Goal: Task Accomplishment & Management: Use online tool/utility

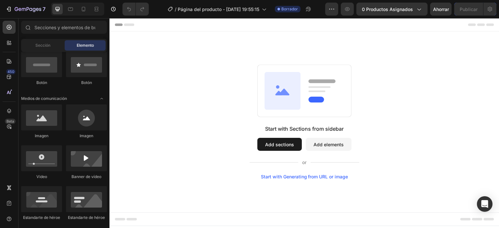
scroll to position [65, 0]
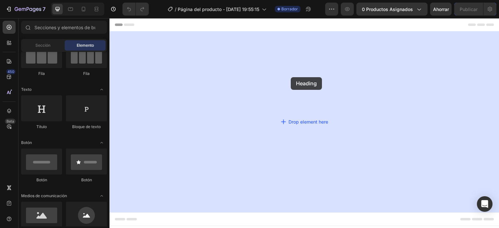
drag, startPoint x: 271, startPoint y: 120, endPoint x: 291, endPoint y: 77, distance: 46.8
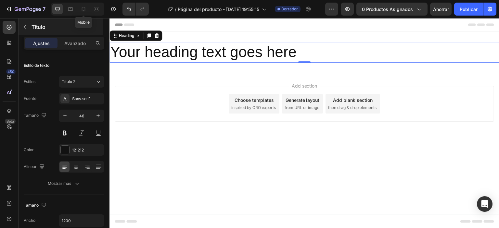
drag, startPoint x: 85, startPoint y: 10, endPoint x: 100, endPoint y: 20, distance: 18.3
click at [85, 10] on icon at bounding box center [83, 9] width 6 height 6
type input "41"
type input "100%"
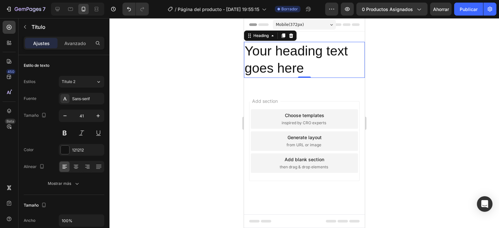
drag, startPoint x: 291, startPoint y: 36, endPoint x: 289, endPoint y: 39, distance: 3.5
click at [291, 36] on icon at bounding box center [290, 35] width 5 height 5
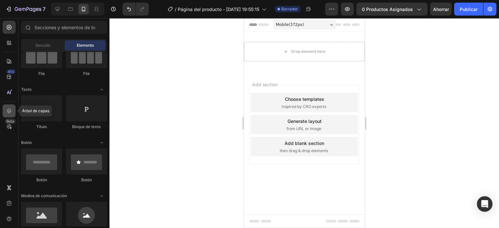
click at [13, 112] on div at bounding box center [9, 111] width 13 height 13
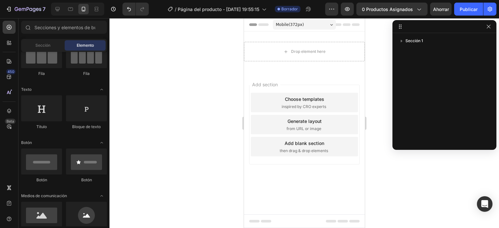
drag, startPoint x: 487, startPoint y: 26, endPoint x: 0, endPoint y: 61, distance: 487.9
click at [485, 26] on button "button" at bounding box center [489, 27] width 8 height 8
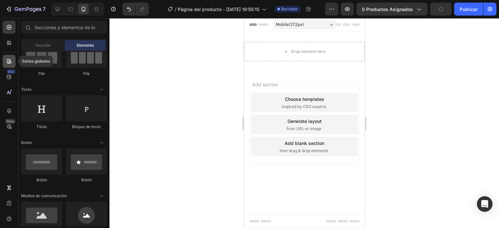
click at [8, 63] on icon at bounding box center [9, 61] width 6 height 6
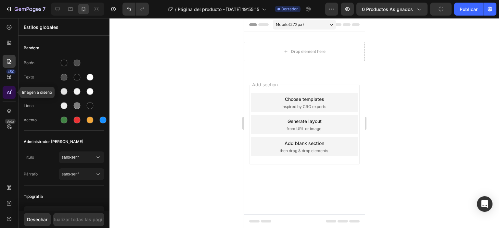
click at [11, 96] on icon at bounding box center [9, 92] width 6 height 6
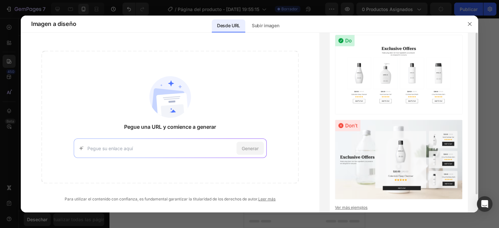
scroll to position [20, 0]
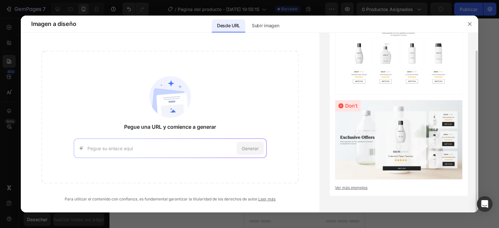
click at [402, 154] on img at bounding box center [399, 140] width 128 height 80
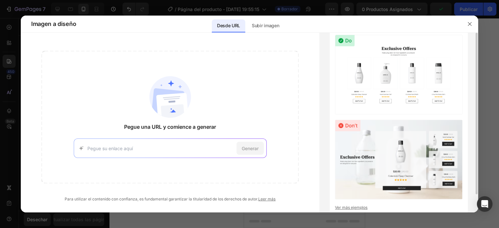
drag, startPoint x: 398, startPoint y: 81, endPoint x: 401, endPoint y: 76, distance: 6.2
click at [401, 76] on img at bounding box center [399, 75] width 128 height 80
drag, startPoint x: 469, startPoint y: 23, endPoint x: 369, endPoint y: 44, distance: 102.4
click at [469, 23] on icon "button" at bounding box center [469, 23] width 5 height 5
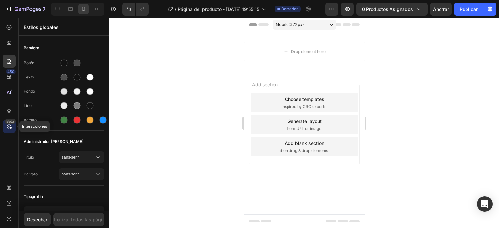
click at [7, 124] on icon at bounding box center [9, 126] width 6 height 6
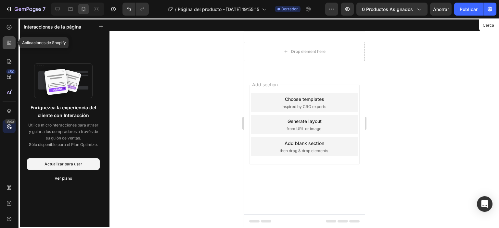
click at [9, 37] on div at bounding box center [9, 42] width 13 height 13
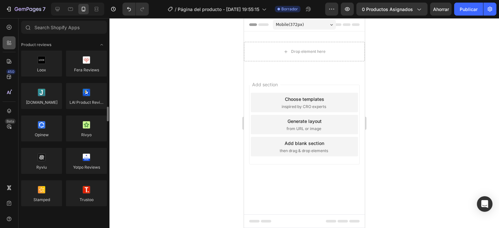
scroll to position [65, 0]
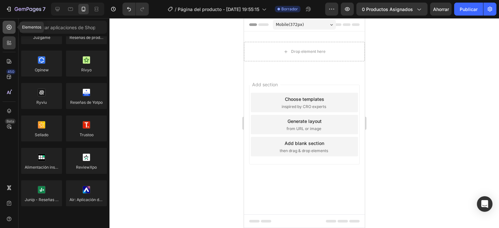
click at [9, 26] on icon at bounding box center [9, 27] width 6 height 6
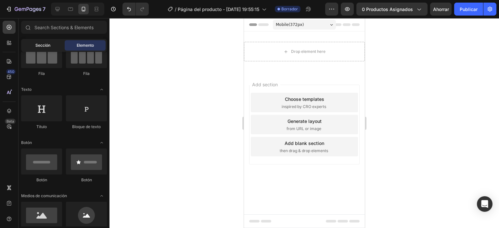
click at [43, 41] on div "Sección" at bounding box center [42, 45] width 41 height 10
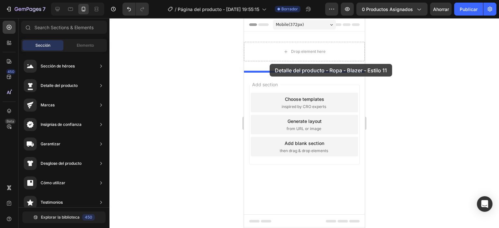
drag, startPoint x: 405, startPoint y: 132, endPoint x: 269, endPoint y: 64, distance: 151.7
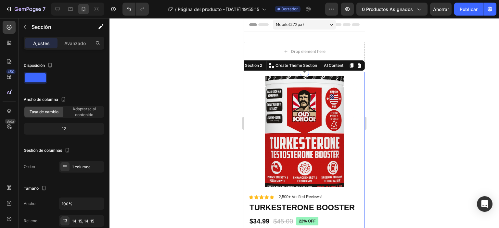
click at [392, 73] on div at bounding box center [303, 123] width 389 height 210
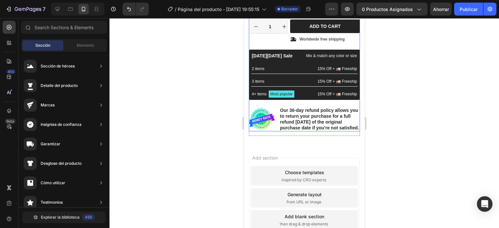
scroll to position [260, 0]
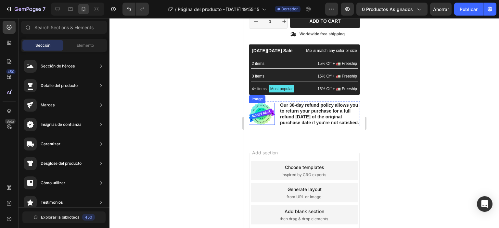
click at [268, 125] on img at bounding box center [262, 114] width 26 height 22
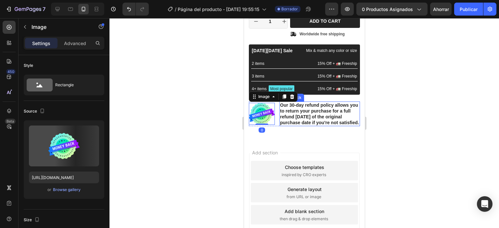
click at [299, 123] on p "Our 30-day refund policy allows you to return your purchase for a full refund […" at bounding box center [319, 114] width 79 height 24
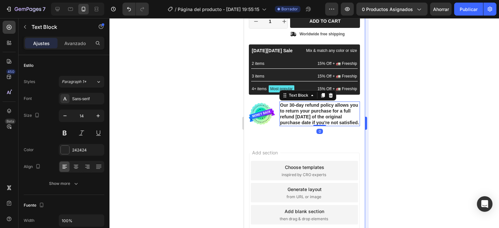
drag, startPoint x: 382, startPoint y: 86, endPoint x: 365, endPoint y: 86, distance: 16.6
click at [379, 86] on div at bounding box center [303, 123] width 389 height 210
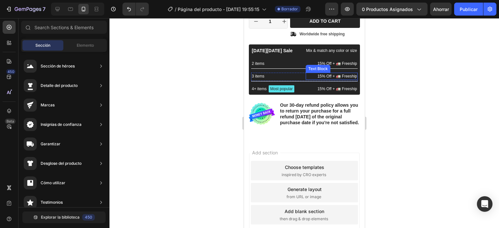
click at [300, 69] on div "2 items Text Block 15% Off + 🚛 Freeship Text Block Row" at bounding box center [304, 64] width 107 height 9
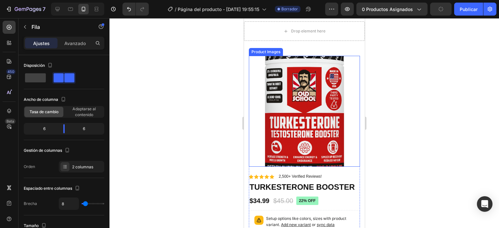
scroll to position [0, 0]
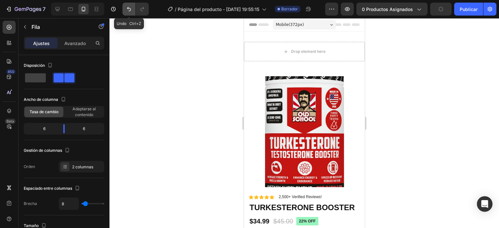
click at [126, 9] on icon "Deshacer/Rehacer" at bounding box center [129, 9] width 6 height 6
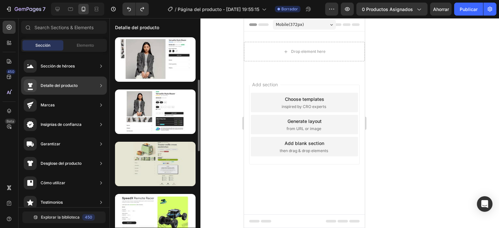
scroll to position [32, 0]
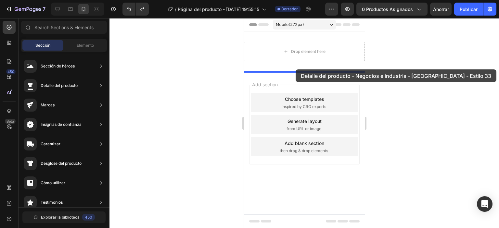
drag, startPoint x: 404, startPoint y: 157, endPoint x: 295, endPoint y: 70, distance: 139.5
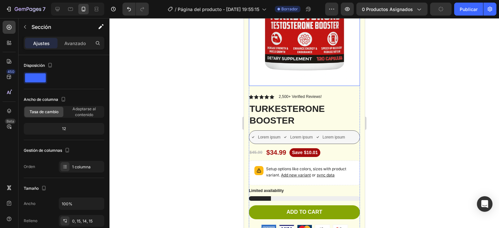
scroll to position [0, 0]
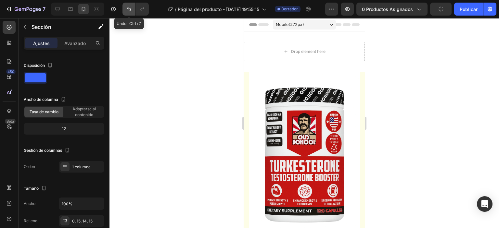
click at [127, 8] on icon "Deshacer/Rehacer" at bounding box center [129, 9] width 6 height 6
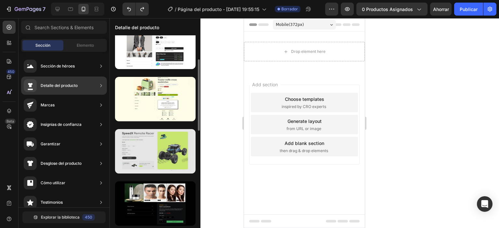
scroll to position [97, 0]
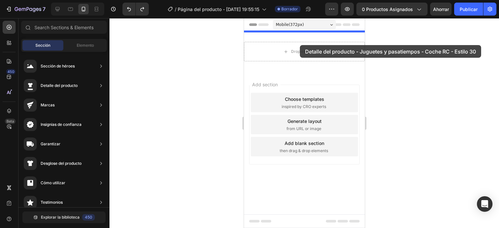
drag, startPoint x: 401, startPoint y: 149, endPoint x: 300, endPoint y: 45, distance: 145.0
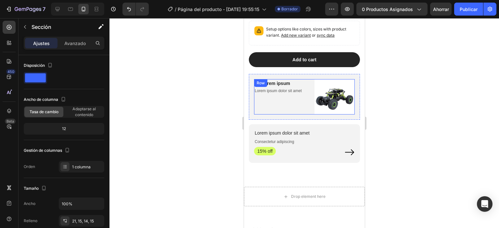
scroll to position [260, 0]
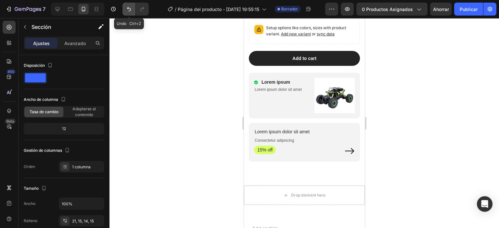
click at [131, 10] on icon "Deshacer/Rehacer" at bounding box center [129, 9] width 6 height 6
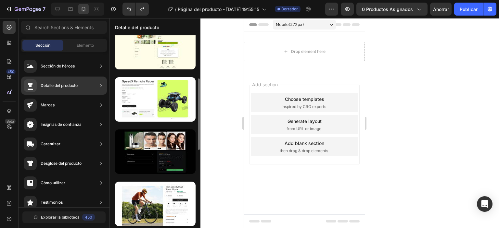
scroll to position [182, 0]
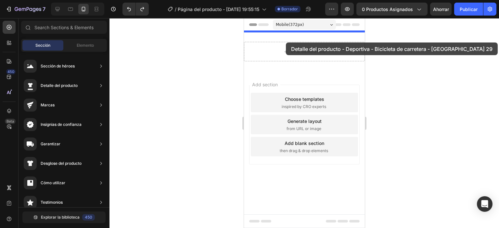
drag, startPoint x: 403, startPoint y: 158, endPoint x: 286, endPoint y: 43, distance: 164.5
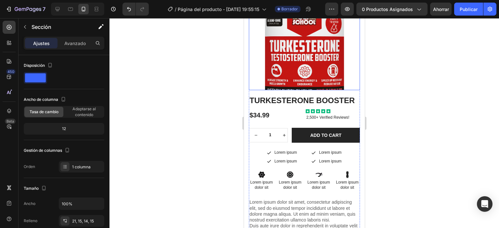
scroll to position [65, 0]
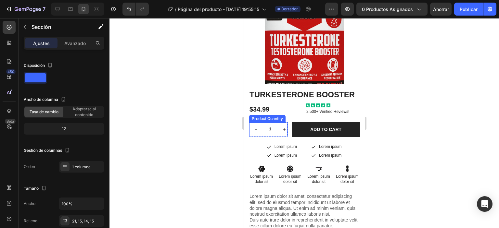
click at [281, 136] on button "increment" at bounding box center [284, 130] width 14 height 14
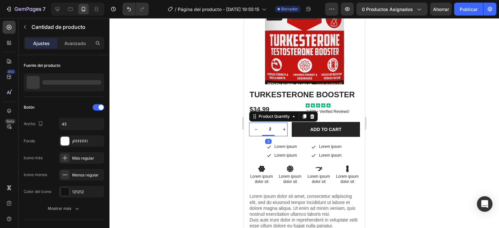
drag, startPoint x: 281, startPoint y: 136, endPoint x: 263, endPoint y: 140, distance: 18.0
click at [280, 136] on button "increment" at bounding box center [284, 130] width 14 height 14
click at [252, 134] on button "decrement" at bounding box center [256, 130] width 14 height 14
type input "1"
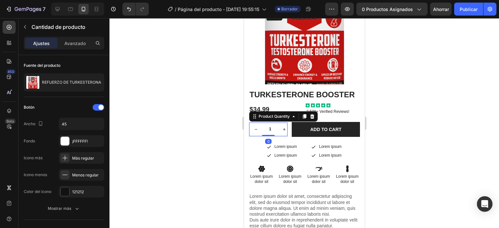
click at [252, 134] on button "decrement" at bounding box center [256, 130] width 14 height 14
click at [421, 90] on div at bounding box center [303, 123] width 389 height 210
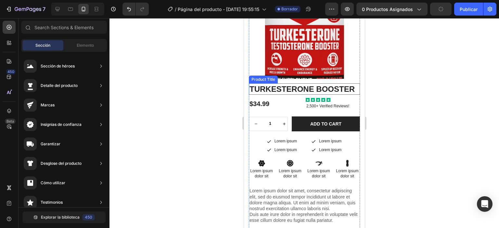
scroll to position [32, 0]
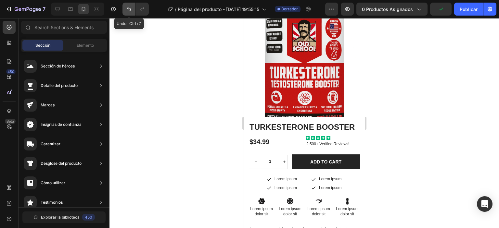
drag, startPoint x: 127, startPoint y: 10, endPoint x: 112, endPoint y: 42, distance: 35.4
click at [127, 10] on icon "Deshacer/Rehacer" at bounding box center [129, 9] width 6 height 6
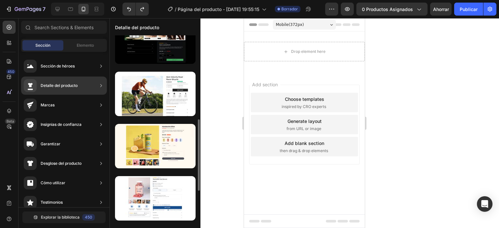
scroll to position [325, 0]
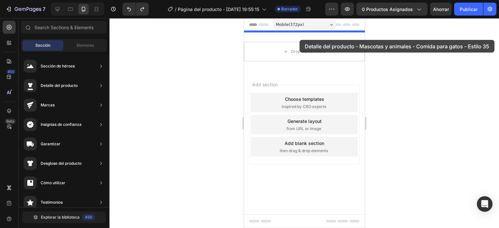
drag, startPoint x: 404, startPoint y: 168, endPoint x: 299, endPoint y: 40, distance: 165.5
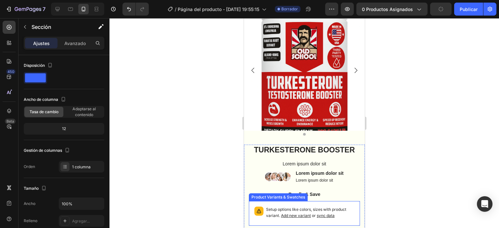
scroll to position [0, 0]
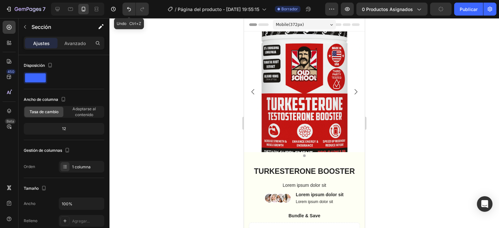
drag, startPoint x: 129, startPoint y: 8, endPoint x: 118, endPoint y: 33, distance: 27.6
click at [129, 8] on icon "Deshacer/Rehacer" at bounding box center [129, 9] width 6 height 6
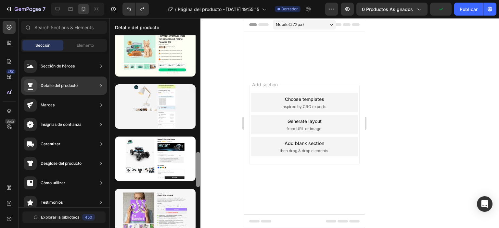
scroll to position [456, 0]
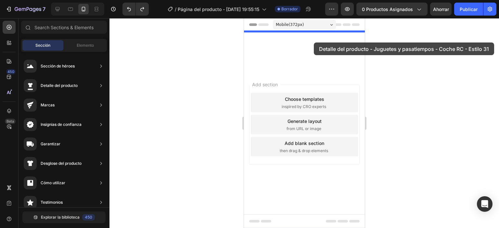
drag, startPoint x: 404, startPoint y: 157, endPoint x: 313, endPoint y: 43, distance: 146.1
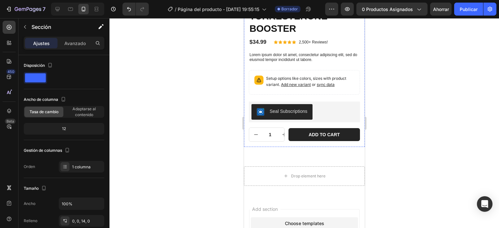
scroll to position [162, 0]
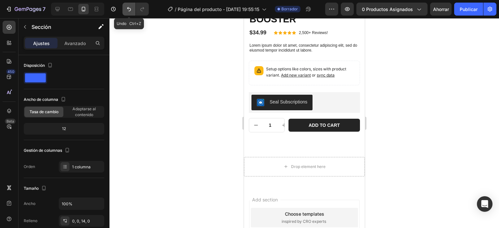
click at [129, 7] on icon "Deshacer/Rehacer" at bounding box center [129, 9] width 6 height 6
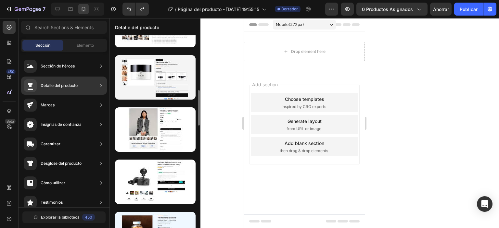
scroll to position [649, 0]
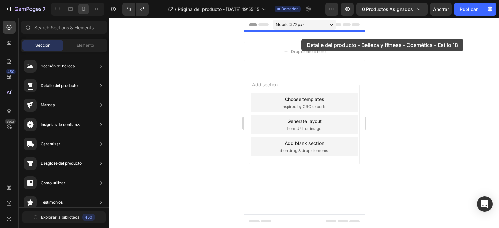
drag, startPoint x: 403, startPoint y: 163, endPoint x: 301, endPoint y: 39, distance: 160.4
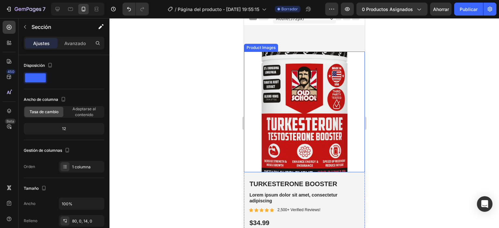
scroll to position [0, 0]
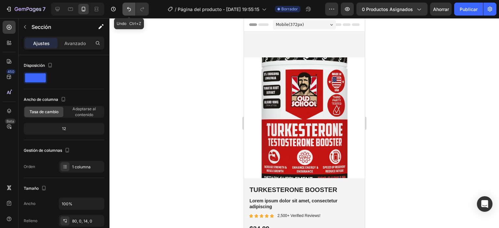
click at [126, 7] on icon "Deshacer/Rehacer" at bounding box center [129, 9] width 6 height 6
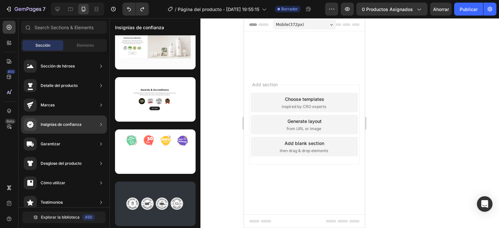
scroll to position [65, 0]
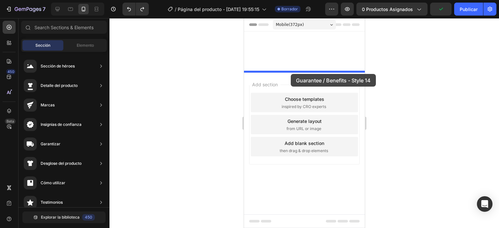
drag, startPoint x: 401, startPoint y: 175, endPoint x: 290, endPoint y: 74, distance: 149.7
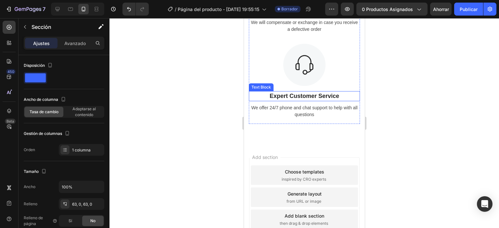
scroll to position [292, 0]
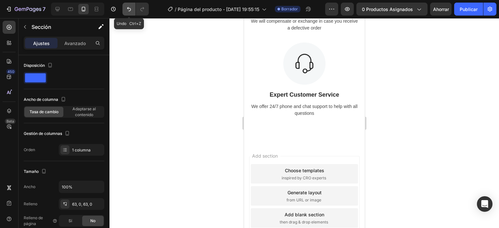
click at [127, 9] on icon "Deshacer/Rehacer" at bounding box center [129, 9] width 6 height 6
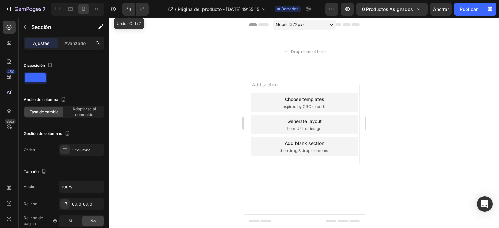
scroll to position [0, 0]
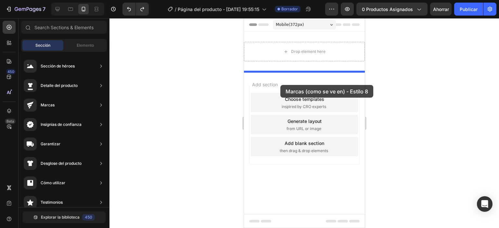
drag, startPoint x: 409, startPoint y: 178, endPoint x: 280, endPoint y: 85, distance: 158.5
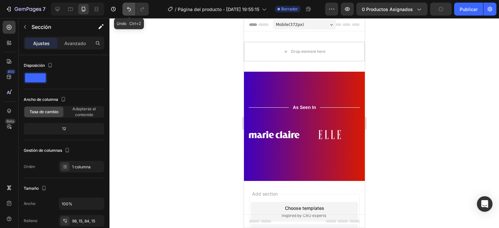
click at [129, 8] on icon "Deshacer/Rehacer" at bounding box center [129, 9] width 4 height 4
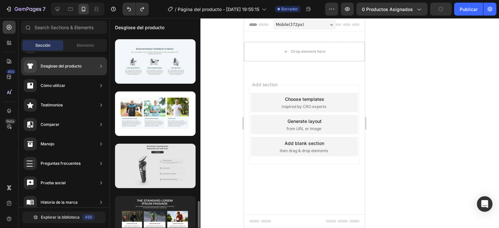
scroll to position [272, 0]
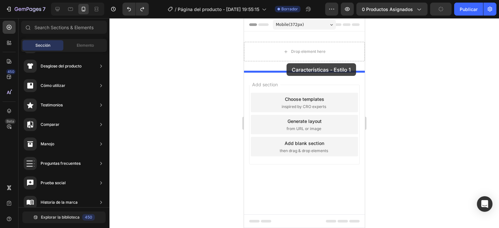
drag, startPoint x: 396, startPoint y: 236, endPoint x: 287, endPoint y: 63, distance: 204.1
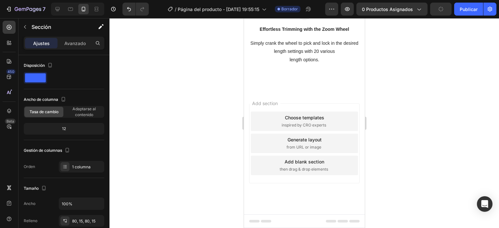
scroll to position [518, 0]
click at [130, 7] on icon "Deshacer/Rehacer" at bounding box center [129, 9] width 6 height 6
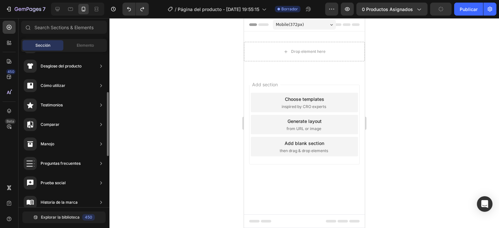
scroll to position [12, 0]
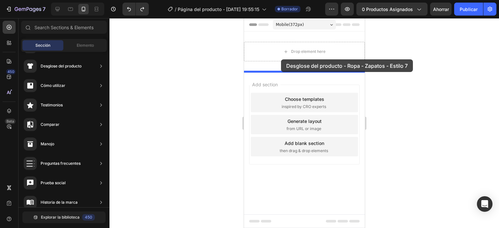
drag, startPoint x: 385, startPoint y: 117, endPoint x: 281, endPoint y: 59, distance: 119.5
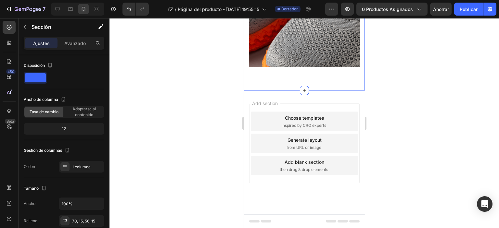
scroll to position [494, 0]
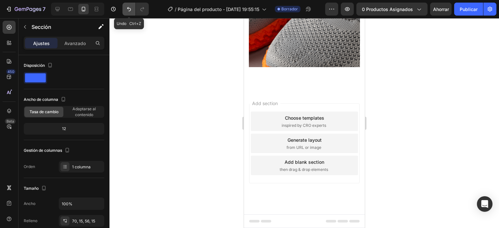
click at [131, 8] on icon "Deshacer/Rehacer" at bounding box center [129, 9] width 6 height 6
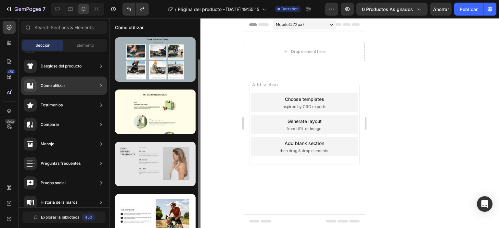
scroll to position [12, 0]
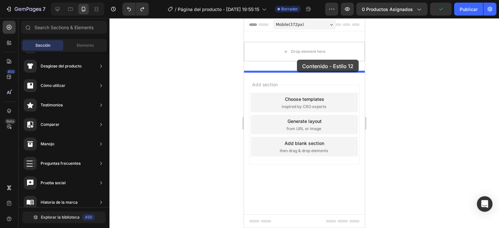
drag, startPoint x: 396, startPoint y: 159, endPoint x: 297, endPoint y: 60, distance: 140.6
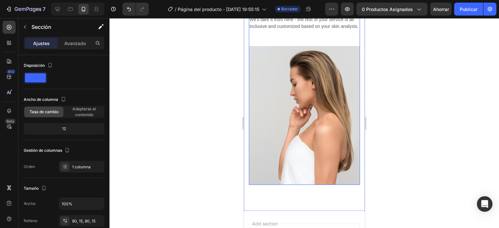
scroll to position [291, 0]
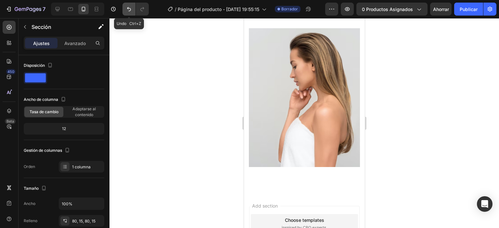
click at [124, 12] on button "Deshacer/Rehacer" at bounding box center [128, 9] width 13 height 13
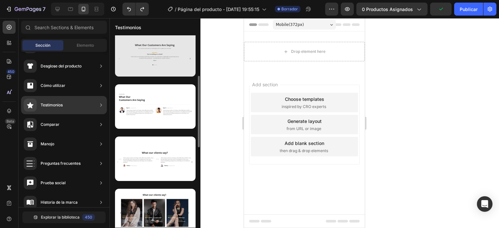
scroll to position [207, 0]
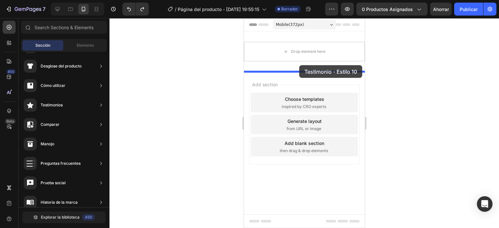
drag, startPoint x: 396, startPoint y: 138, endPoint x: 299, endPoint y: 65, distance: 121.2
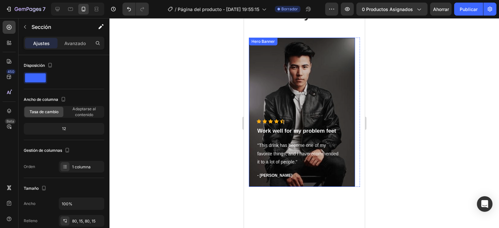
scroll to position [128, 0]
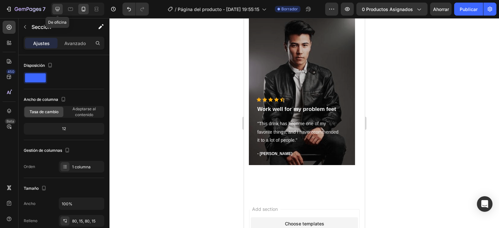
click at [56, 9] on icon at bounding box center [58, 9] width 4 height 4
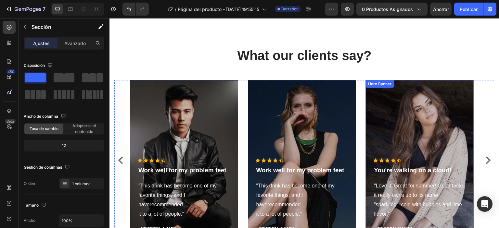
scroll to position [31, 0]
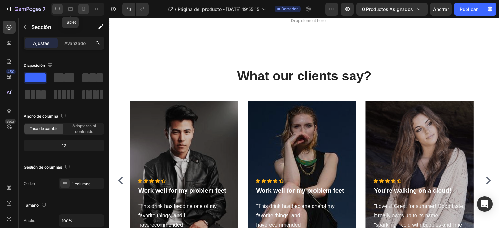
drag, startPoint x: 70, startPoint y: 10, endPoint x: 83, endPoint y: 11, distance: 13.1
click at [71, 10] on icon at bounding box center [70, 9] width 6 height 6
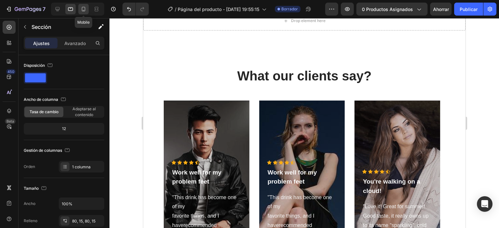
click at [83, 11] on icon at bounding box center [83, 9] width 6 height 6
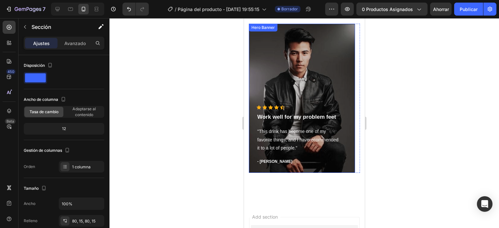
scroll to position [128, 0]
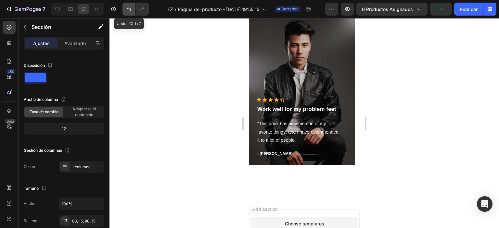
click at [123, 7] on button "Deshacer/Rehacer" at bounding box center [128, 9] width 13 height 13
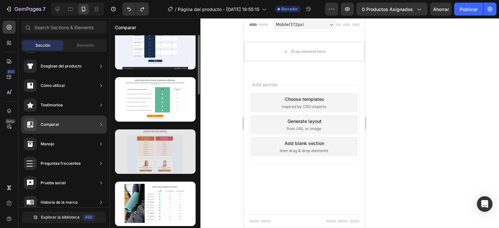
scroll to position [0, 0]
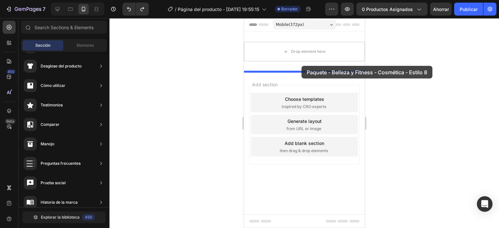
drag, startPoint x: 408, startPoint y: 84, endPoint x: 301, endPoint y: 66, distance: 108.7
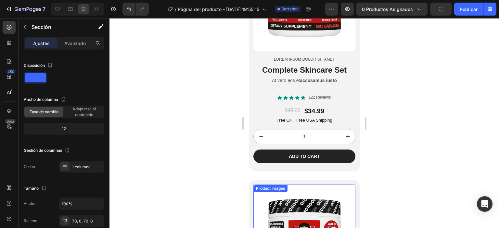
scroll to position [583, 0]
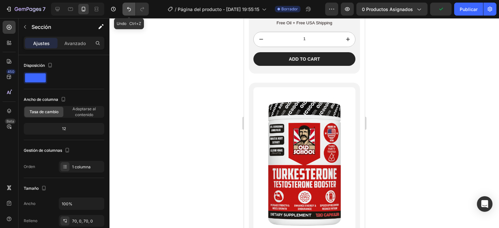
click at [130, 13] on button "Deshacer/Rehacer" at bounding box center [128, 9] width 13 height 13
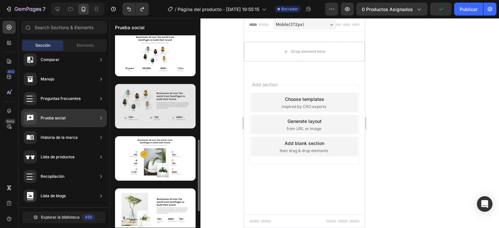
scroll to position [227, 0]
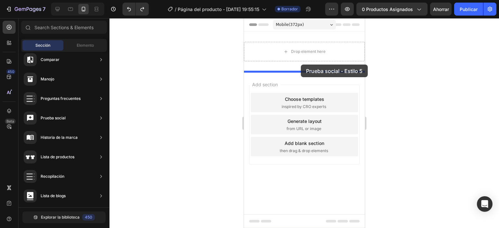
drag, startPoint x: 409, startPoint y: 117, endPoint x: 300, endPoint y: 66, distance: 119.7
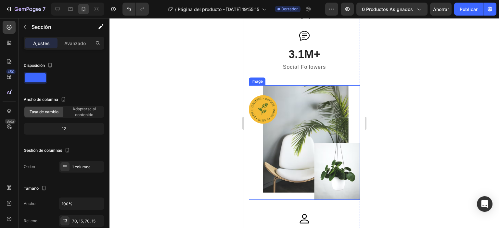
scroll to position [258, 0]
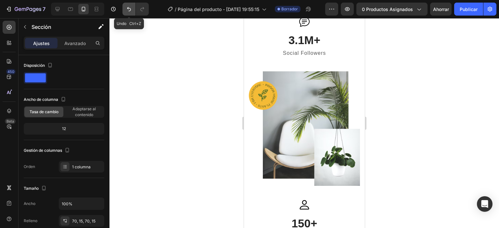
click at [126, 10] on icon "Deshacer/Rehacer" at bounding box center [129, 9] width 6 height 6
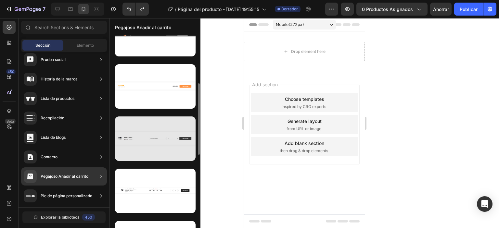
scroll to position [227, 0]
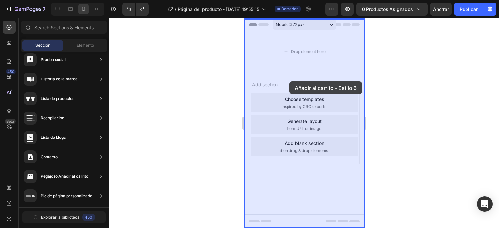
drag, startPoint x: 390, startPoint y: 169, endPoint x: 289, endPoint y: 82, distance: 133.6
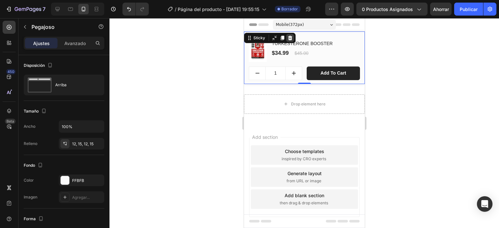
click at [293, 37] on div at bounding box center [290, 38] width 8 height 8
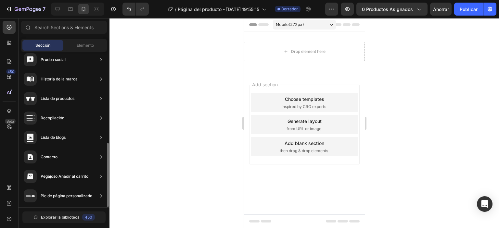
scroll to position [0, 0]
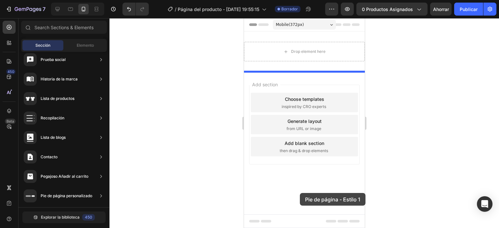
drag, startPoint x: 420, startPoint y: 84, endPoint x: 300, endPoint y: 193, distance: 162.6
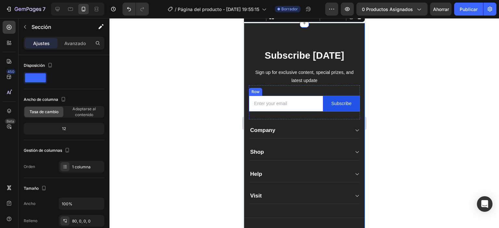
scroll to position [63, 0]
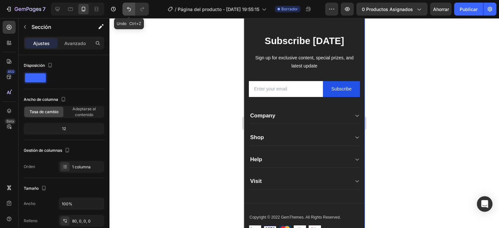
click at [127, 11] on icon "Deshacer/Rehacer" at bounding box center [129, 9] width 6 height 6
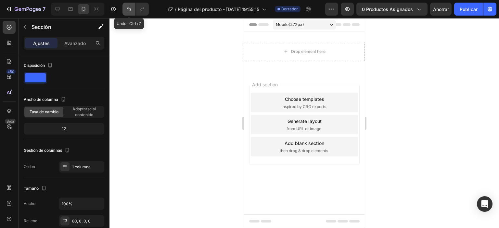
scroll to position [0, 0]
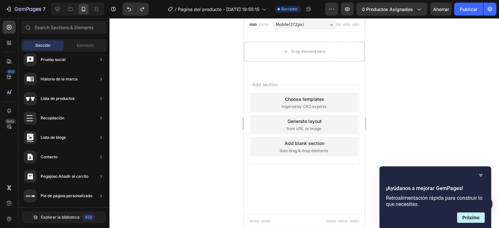
click at [482, 172] on icon "Ocultar encuesta" at bounding box center [481, 176] width 8 height 8
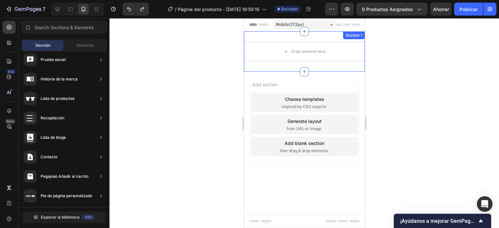
click at [331, 37] on div "Drop element here Section 1" at bounding box center [304, 52] width 121 height 40
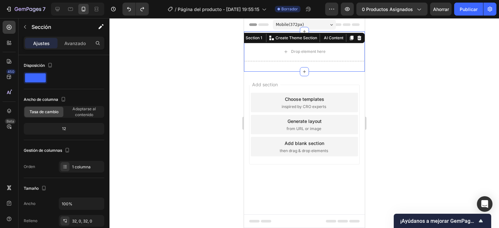
click at [359, 39] on icon at bounding box center [358, 37] width 5 height 5
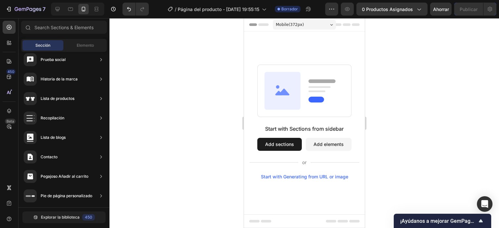
click at [306, 25] on div "Mobile ( 372 px)" at bounding box center [304, 25] width 63 height 10
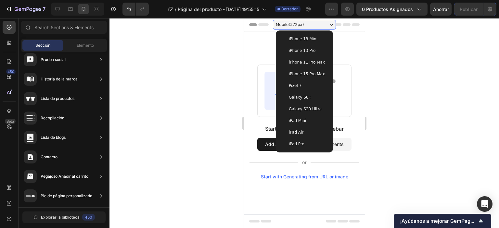
click at [310, 42] on span "iPhone 13 Mini" at bounding box center [302, 39] width 29 height 6
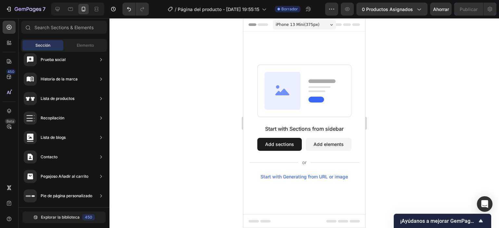
drag, startPoint x: 409, startPoint y: 95, endPoint x: 383, endPoint y: 96, distance: 26.3
click at [405, 93] on div at bounding box center [303, 123] width 389 height 210
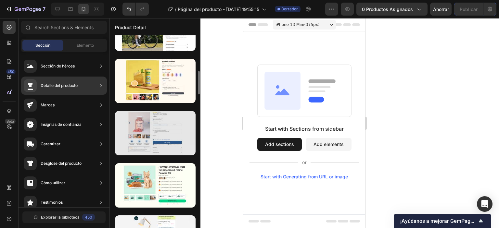
scroll to position [325, 0]
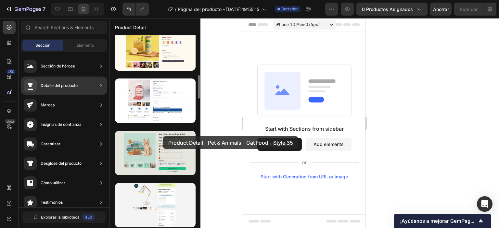
drag, startPoint x: 156, startPoint y: 149, endPoint x: 156, endPoint y: 141, distance: 7.5
click at [156, 142] on div at bounding box center [155, 153] width 81 height 45
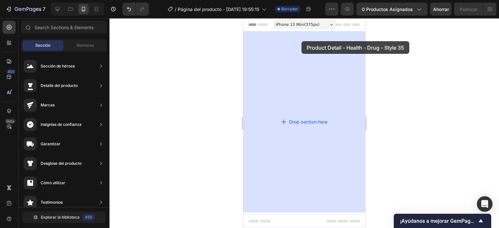
drag, startPoint x: 401, startPoint y: 130, endPoint x: 301, endPoint y: 41, distance: 133.0
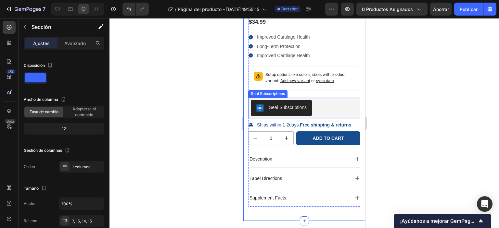
scroll to position [165, 0]
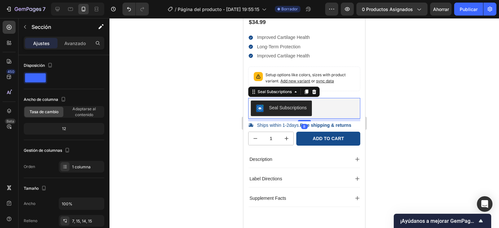
click at [278, 108] on div "Seal Subscriptions" at bounding box center [288, 108] width 38 height 7
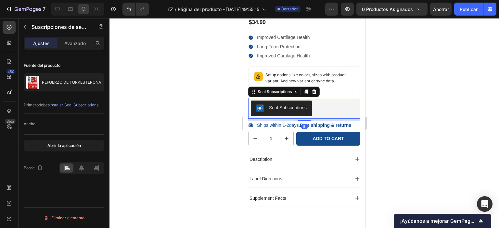
click at [278, 108] on div "Seal Subscriptions" at bounding box center [288, 108] width 38 height 7
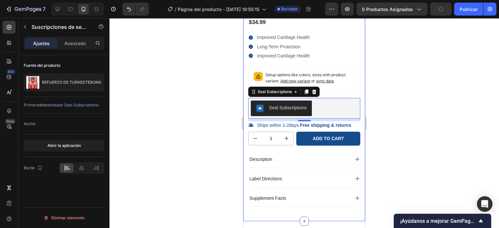
click at [199, 100] on div at bounding box center [303, 123] width 389 height 210
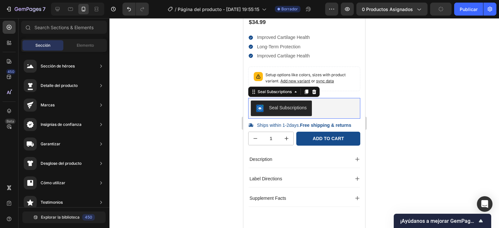
click at [291, 106] on div "Seal Subscriptions" at bounding box center [288, 108] width 38 height 7
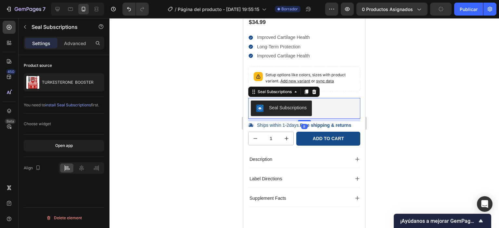
click at [78, 104] on span "install Seal Subscriptions" at bounding box center [68, 105] width 46 height 5
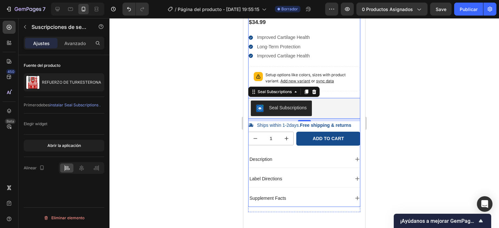
scroll to position [0, 0]
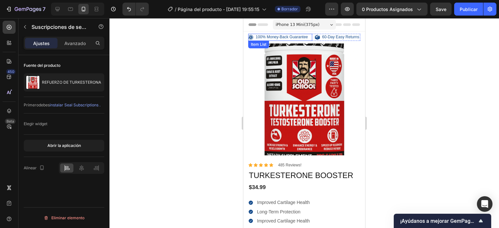
click at [253, 37] on div "100% Money-Back Guarantee" at bounding box center [278, 37] width 61 height 7
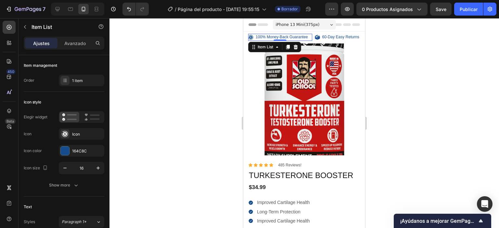
click at [227, 72] on div at bounding box center [303, 123] width 389 height 210
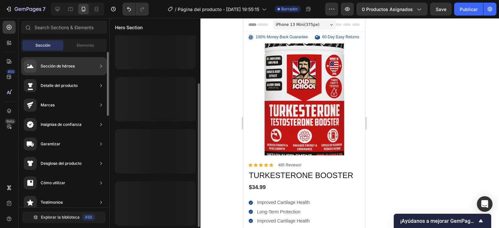
scroll to position [65, 0]
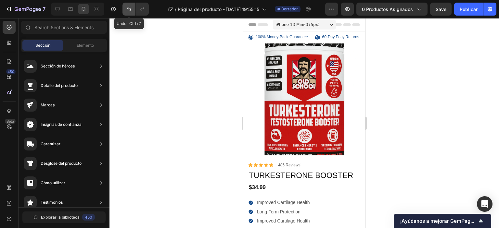
click at [127, 11] on icon "Deshacer/Rehacer" at bounding box center [129, 9] width 6 height 6
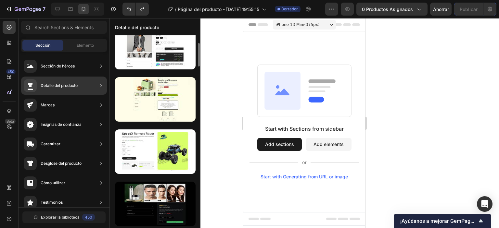
scroll to position [0, 0]
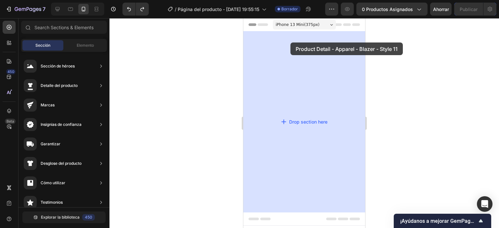
drag, startPoint x: 441, startPoint y: 127, endPoint x: 291, endPoint y: 43, distance: 172.8
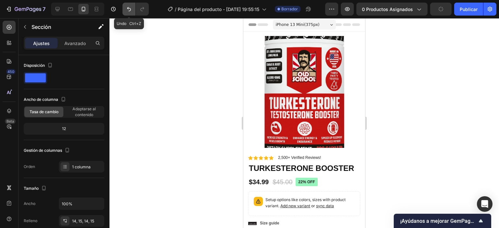
click at [128, 11] on icon "Deshacer/Rehacer" at bounding box center [129, 9] width 6 height 6
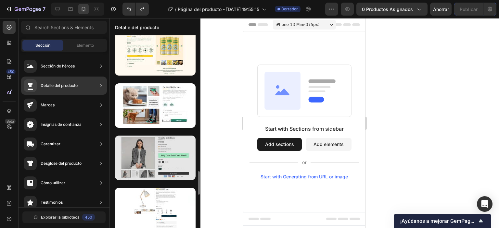
scroll to position [1234, 0]
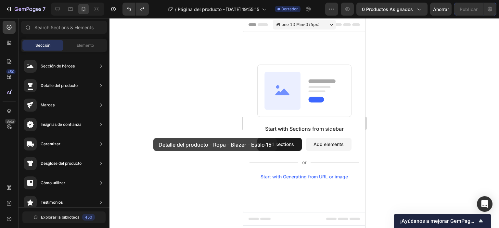
click at [153, 0] on div "7 Version history / Página del producto - [DATE] 19:55:15 Borrador Avance 0 pro…" at bounding box center [249, 0] width 499 height 0
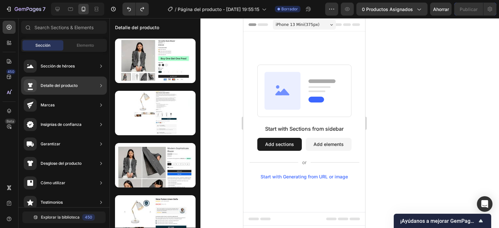
scroll to position [1364, 0]
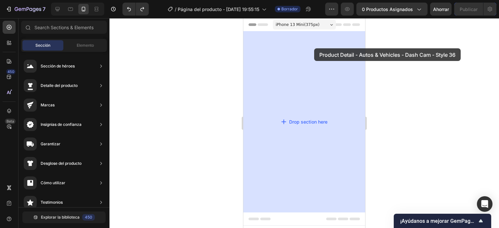
drag, startPoint x: 388, startPoint y: 124, endPoint x: 314, endPoint y: 48, distance: 105.4
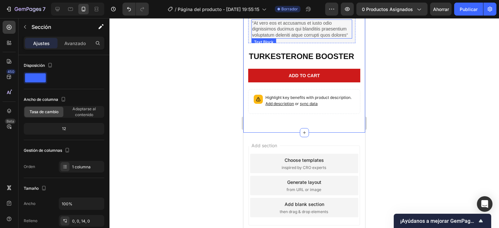
scroll to position [130, 0]
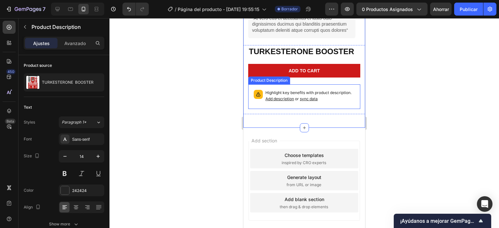
click at [269, 90] on p "Highlight key benefits with product description. Add description or sync data" at bounding box center [309, 96] width 89 height 12
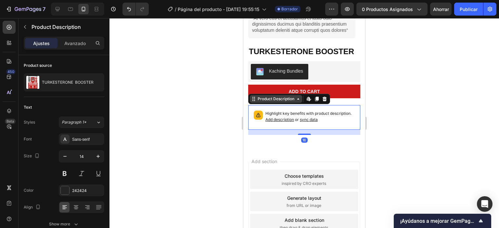
click at [253, 95] on div "Product Description" at bounding box center [276, 99] width 52 height 8
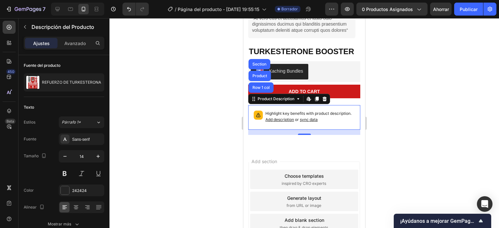
click at [256, 113] on icon at bounding box center [258, 115] width 4 height 4
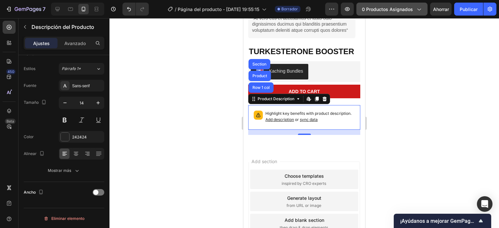
click at [416, 10] on icon "button" at bounding box center [418, 9] width 6 height 6
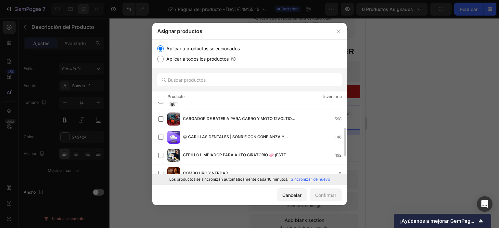
scroll to position [0, 0]
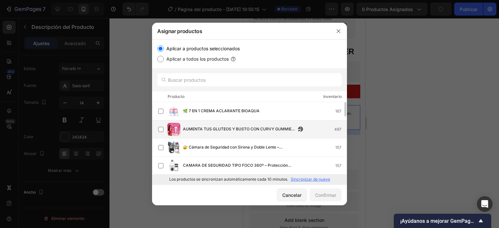
click at [219, 134] on div "AUMENTA TUS GLUTEOS Y BUSTO CON CURVY GUMMIES 💗 (GOMITAS DE CORAZON) 💗 497" at bounding box center [252, 129] width 188 height 13
click at [316, 196] on font "Confirmar" at bounding box center [325, 196] width 21 height 6
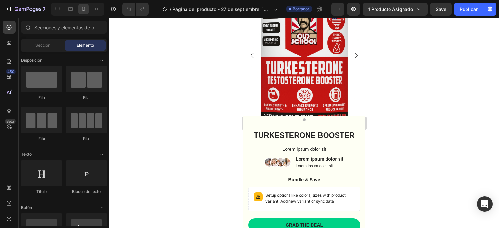
scroll to position [945, 0]
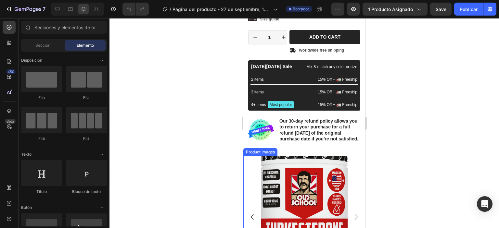
click at [255, 158] on img at bounding box center [304, 217] width 122 height 122
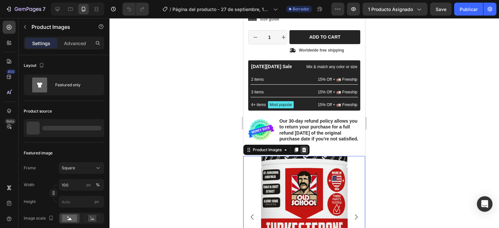
click at [305, 151] on icon at bounding box center [304, 150] width 4 height 5
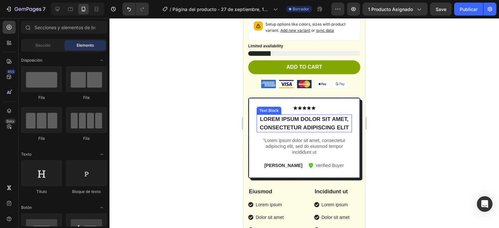
scroll to position [436, 0]
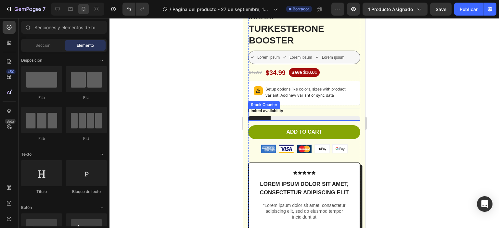
click at [267, 116] on div at bounding box center [304, 118] width 112 height 5
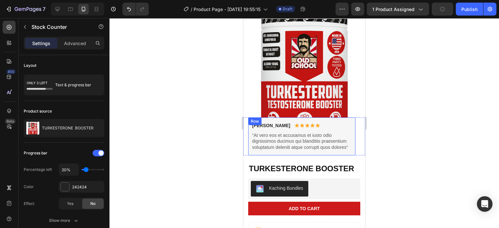
scroll to position [0, 0]
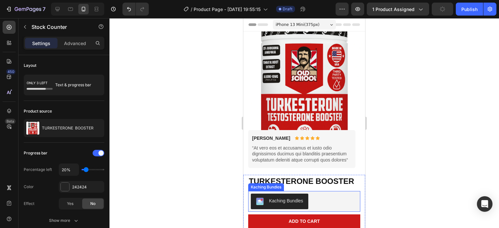
click at [281, 198] on div "Kaching Bundles" at bounding box center [286, 201] width 34 height 7
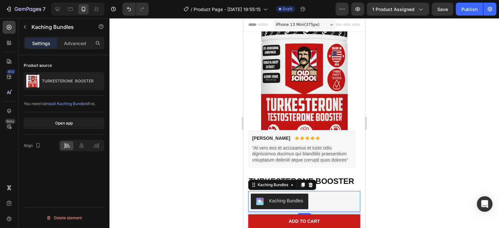
click at [195, 68] on div at bounding box center [303, 123] width 389 height 210
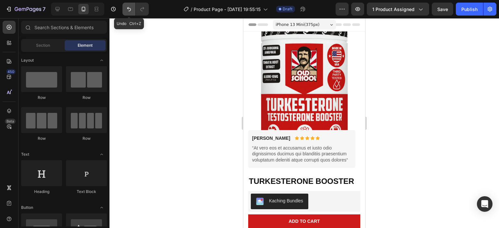
click at [129, 9] on icon "Undo/Redo" at bounding box center [129, 9] width 6 height 6
drag, startPoint x: 146, startPoint y: 66, endPoint x: 180, endPoint y: 56, distance: 35.7
click at [147, 66] on div at bounding box center [303, 123] width 389 height 210
drag, startPoint x: 234, startPoint y: 32, endPoint x: 442, endPoint y: 210, distance: 273.5
click at [445, 214] on div at bounding box center [303, 123] width 389 height 210
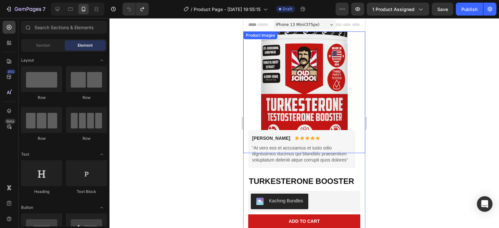
click at [354, 75] on img at bounding box center [304, 93] width 122 height 122
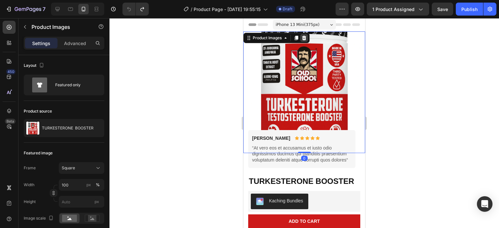
click at [305, 39] on icon at bounding box center [304, 38] width 4 height 5
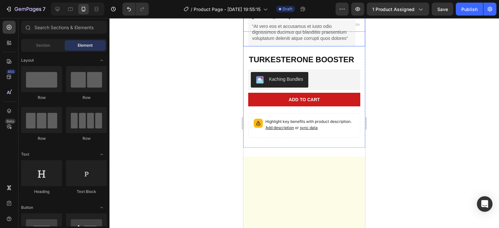
click at [357, 35] on div "Briana M. Text Block Icon Icon Icon Icon Icon Icon List Row “At vero eos et acc…" at bounding box center [304, 27] width 122 height 38
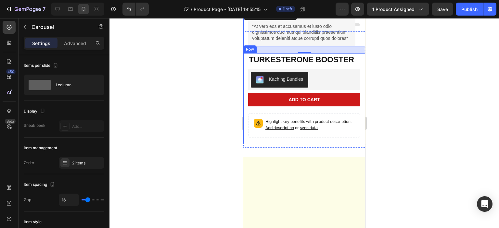
click at [358, 69] on div "Lorem ipsum Text Block TURKESTERONE BOOSTER Product Title Icon Icon Icon Icon I…" at bounding box center [304, 98] width 122 height 90
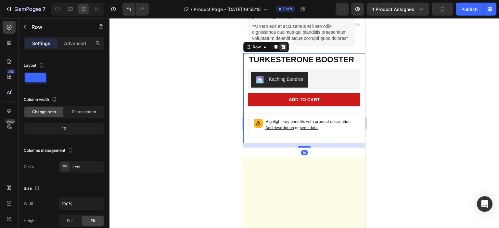
click at [282, 47] on icon at bounding box center [283, 47] width 4 height 5
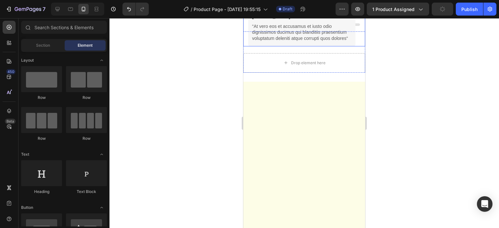
click at [358, 43] on div "Briana M. Text Block Icon Icon Icon Icon Icon Icon List Row “At vero eos et acc…" at bounding box center [304, 27] width 122 height 38
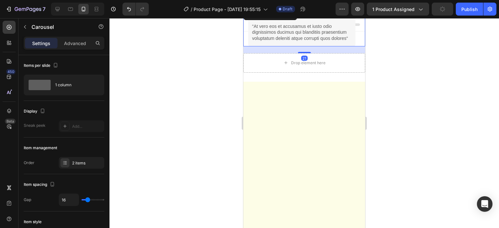
click at [359, 48] on div "21" at bounding box center [304, 49] width 122 height 7
click at [357, 29] on div "Briana M. Text Block Icon Icon Icon Icon Icon Icon List Row “At vero eos et acc…" at bounding box center [304, 27] width 122 height 38
click at [279, 77] on div "Image Video Image Image Row Image Image Row Image Image Row Image Image Row Row…" at bounding box center [304, 55] width 122 height 46
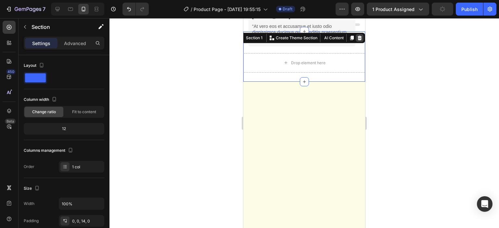
click at [358, 38] on icon at bounding box center [360, 38] width 4 height 5
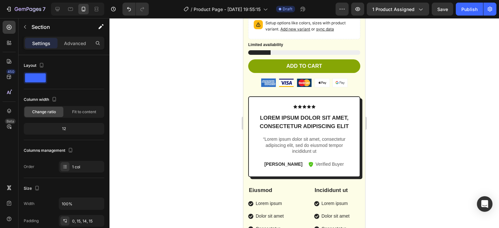
scroll to position [76, 0]
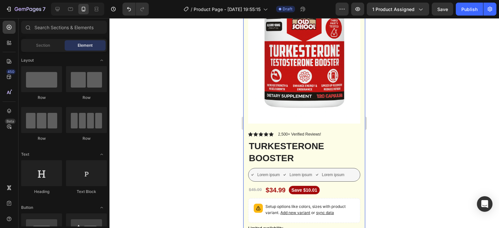
click at [356, 60] on div "Product Images Vero eos At accusamus Et iusto odio Consectetur Adipiscin Accord…" at bounding box center [304, 217] width 122 height 525
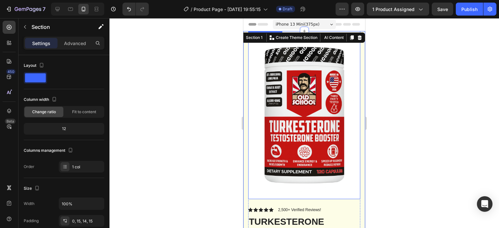
scroll to position [0, 0]
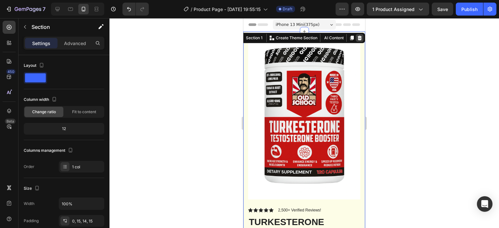
click at [358, 36] on icon at bounding box center [360, 38] width 4 height 5
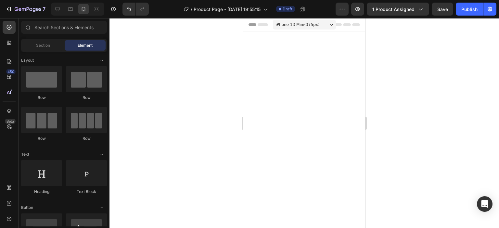
click at [349, 49] on div at bounding box center [304, 197] width 122 height 330
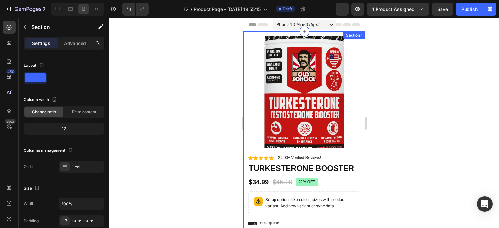
click at [357, 36] on div "Section 1" at bounding box center [354, 35] width 19 height 6
click at [330, 33] on div "Product Images Material Shipping Care instruction Accordion Icon Icon Icon Icon…" at bounding box center [304, 196] width 122 height 329
click at [357, 89] on div "Product Images Material Shipping Care instruction Accordion Icon Icon Icon Icon…" at bounding box center [304, 196] width 122 height 329
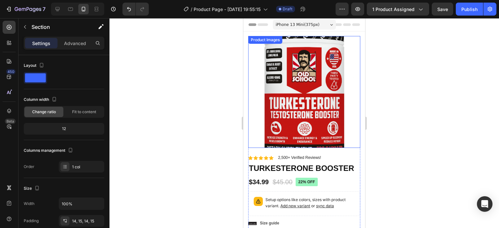
click at [349, 91] on img at bounding box center [304, 92] width 112 height 112
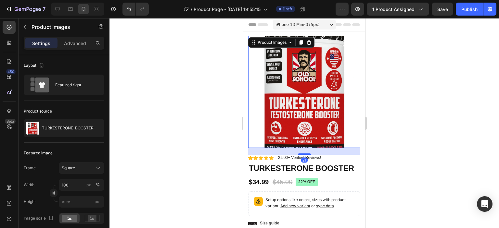
click at [308, 36] on img at bounding box center [304, 92] width 112 height 112
click at [308, 41] on icon at bounding box center [309, 42] width 4 height 5
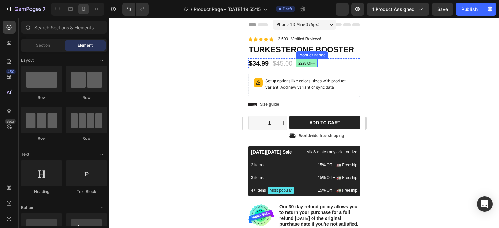
click at [317, 59] on pre "22% off" at bounding box center [307, 63] width 22 height 8
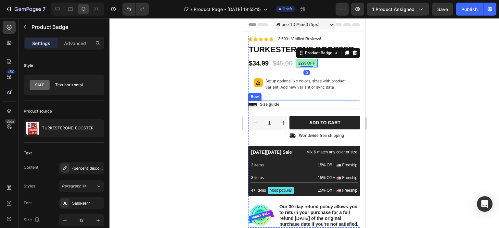
click at [348, 101] on div "Icon Size guide Text Block Row" at bounding box center [304, 105] width 112 height 8
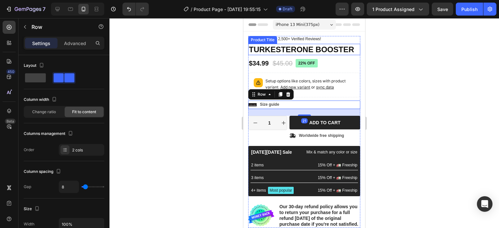
click at [330, 44] on h1 "TURKESTERONE BOOSTER" at bounding box center [304, 49] width 112 height 11
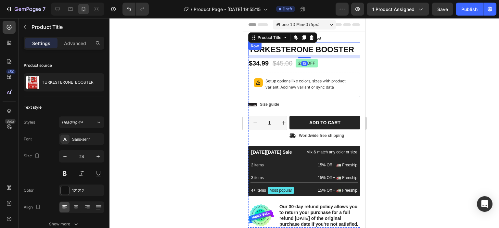
click at [329, 40] on div "Icon Icon Icon Icon Icon Icon List 2,500+ Verified Reviews! Text Block Row" at bounding box center [304, 39] width 112 height 6
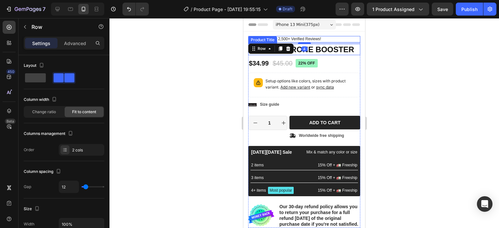
click at [317, 48] on h1 "TURKESTERONE BOOSTER" at bounding box center [304, 49] width 112 height 11
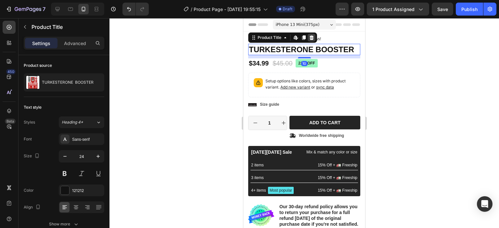
click at [311, 37] on icon at bounding box center [312, 37] width 4 height 5
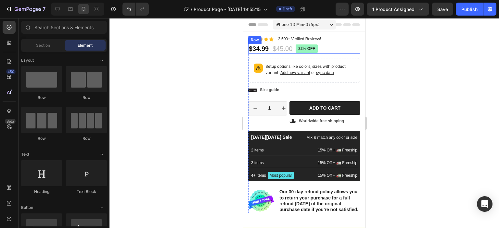
click at [342, 43] on div "Icon Icon Icon Icon Icon Icon List 2,500+ Verified Reviews! Text Block Row 22% …" at bounding box center [304, 124] width 112 height 177
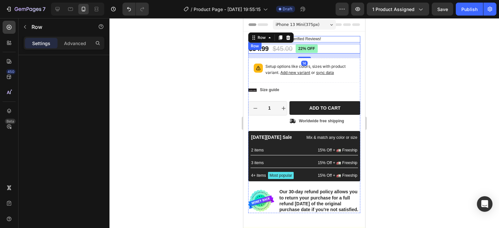
click at [346, 40] on div "Icon Icon Icon Icon Icon Icon List 2,500+ Verified Reviews! Text Block Row" at bounding box center [304, 39] width 112 height 6
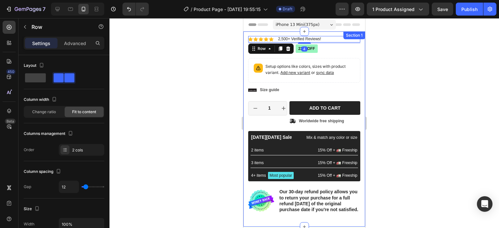
click at [358, 58] on div "Material Shipping Care instruction Accordion Icon Icon Icon Icon Icon Icon List…" at bounding box center [304, 130] width 122 height 196
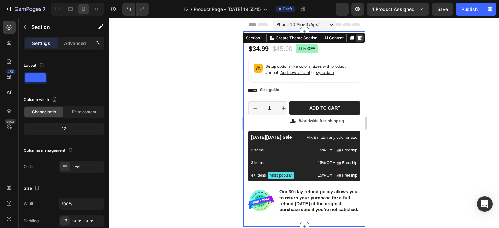
click at [358, 37] on icon at bounding box center [360, 38] width 4 height 5
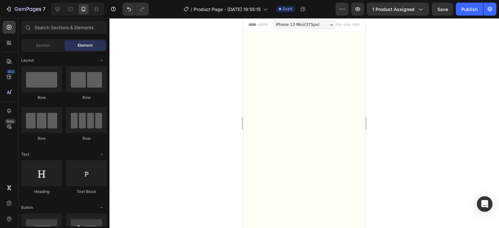
click at [339, 90] on div at bounding box center [304, 161] width 122 height 258
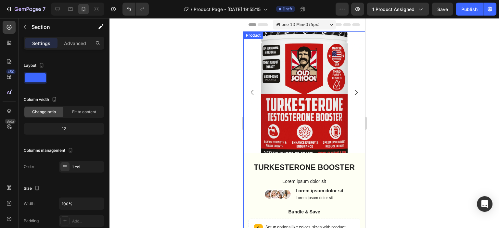
scroll to position [167, 0]
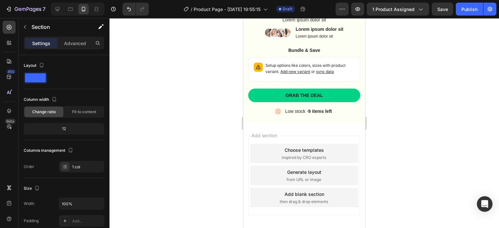
click at [343, 130] on div "Add section Choose templates inspired by CRO experts Generate layout from URL o…" at bounding box center [304, 185] width 122 height 124
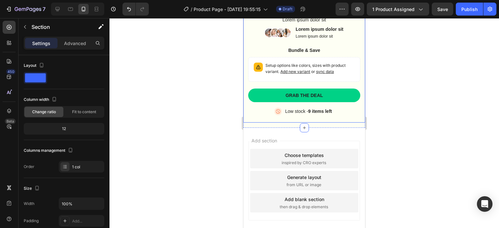
click at [349, 115] on div "TURKESTERONE BOOSTER Product Title Lorem ipsum dolor sit Text Block Image Lorem…" at bounding box center [304, 62] width 122 height 122
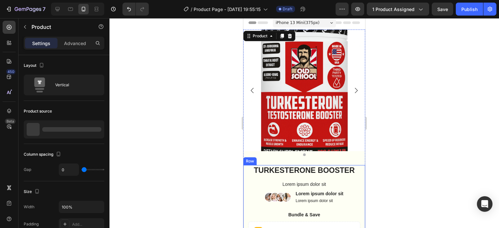
scroll to position [0, 0]
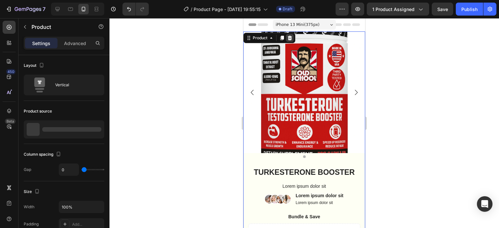
click at [291, 38] on icon at bounding box center [290, 38] width 4 height 5
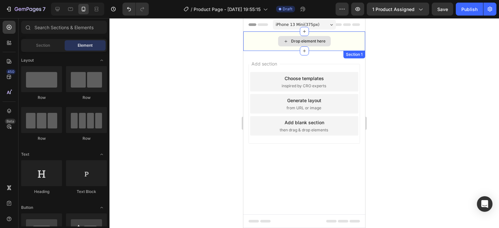
click at [264, 40] on div "Drop element here" at bounding box center [304, 41] width 122 height 19
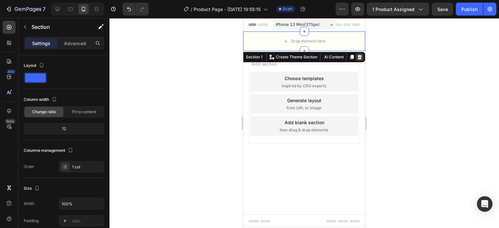
click at [360, 57] on icon at bounding box center [359, 57] width 5 height 5
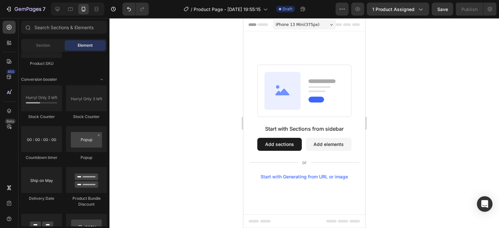
scroll to position [1793, 0]
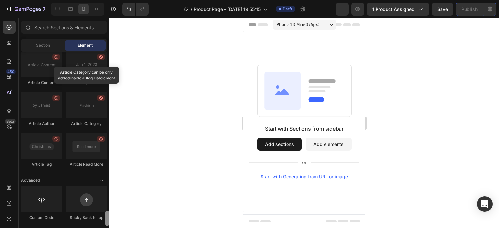
drag, startPoint x: 102, startPoint y: 182, endPoint x: 70, endPoint y: 217, distance: 48.1
click at [84, 0] on html "7 Version history / Product Page - Sep 27, 19:55:15 Draft Preview 1 product ass…" at bounding box center [249, 0] width 499 height 0
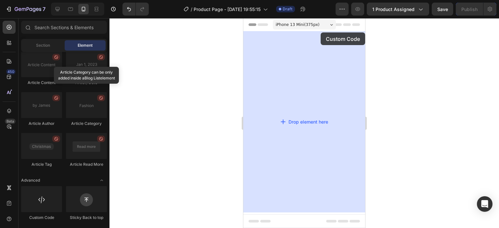
drag, startPoint x: 435, startPoint y: 156, endPoint x: 321, endPoint y: 32, distance: 168.3
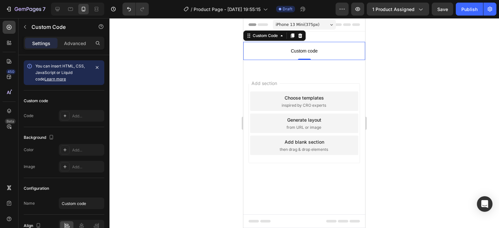
click at [282, 47] on span "Custom code" at bounding box center [304, 51] width 122 height 8
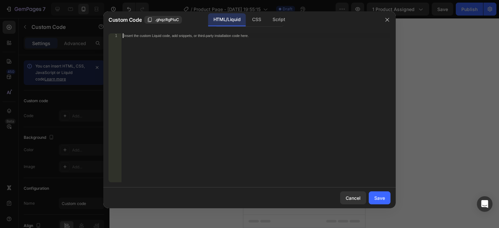
click at [208, 36] on div "Insert the custom Liquid code, add snippets, or third-party installation code h…" at bounding box center [242, 36] width 237 height 4
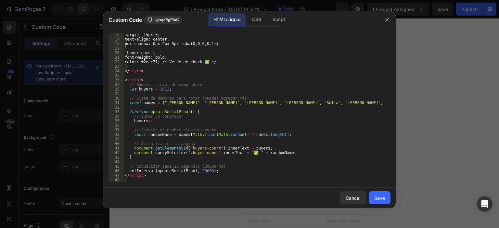
scroll to position [69, 0]
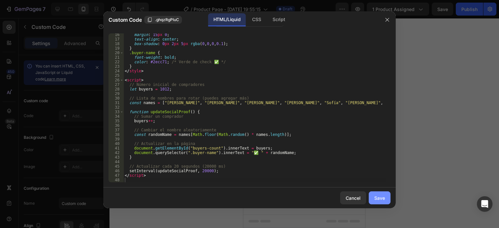
click at [385, 199] on div "Save" at bounding box center [379, 198] width 11 height 7
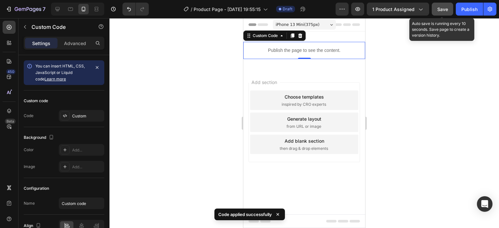
drag, startPoint x: 440, startPoint y: 8, endPoint x: 459, endPoint y: 9, distance: 19.8
click at [440, 8] on span "Save" at bounding box center [442, 9] width 11 height 6
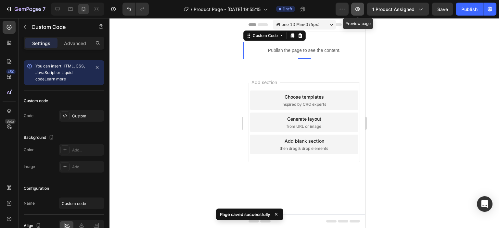
click at [358, 9] on icon "button" at bounding box center [357, 9] width 6 height 6
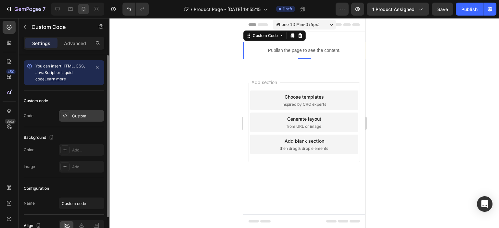
scroll to position [34, 0]
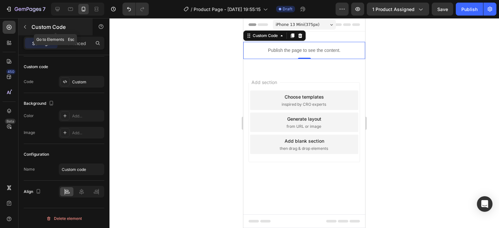
click at [26, 22] on button "button" at bounding box center [25, 27] width 10 height 10
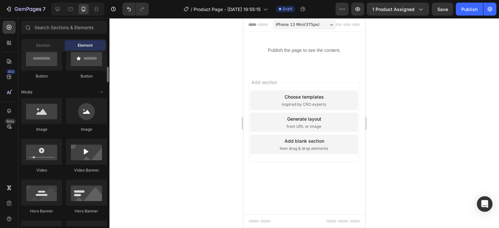
scroll to position [136, 0]
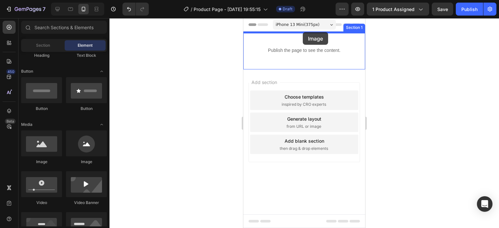
drag, startPoint x: 297, startPoint y: 160, endPoint x: 303, endPoint y: 33, distance: 127.2
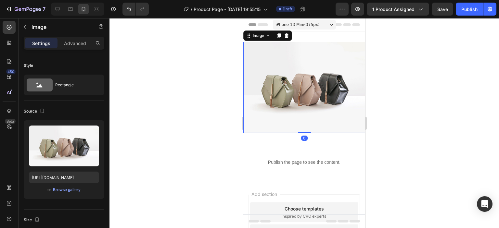
drag, startPoint x: 321, startPoint y: 74, endPoint x: 259, endPoint y: 97, distance: 66.8
click at [314, 76] on img at bounding box center [304, 87] width 122 height 91
drag, startPoint x: 63, startPoint y: 42, endPoint x: 65, endPoint y: 52, distance: 10.3
click at [63, 42] on div "Advanced" at bounding box center [75, 43] width 32 height 10
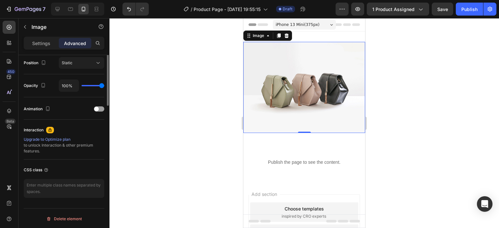
scroll to position [143, 0]
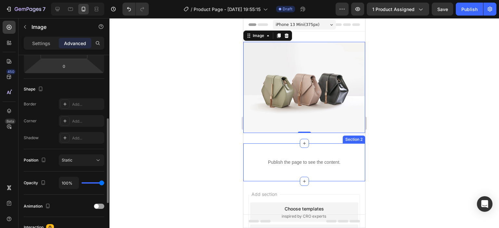
click at [282, 134] on div "Image 0 Section 1" at bounding box center [304, 88] width 122 height 112
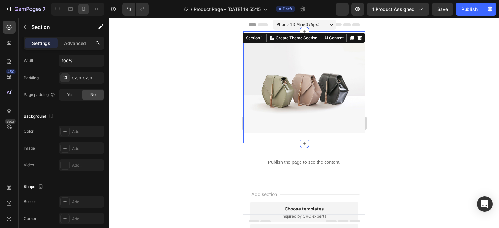
scroll to position [0, 0]
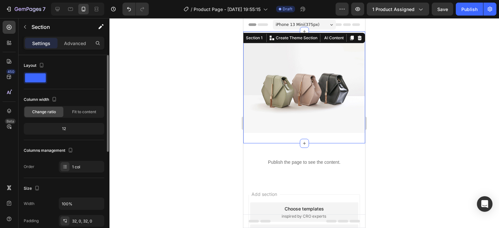
click at [282, 134] on div "Image Section 1 You can create reusable sections Create Theme Section AI Conten…" at bounding box center [304, 88] width 122 height 112
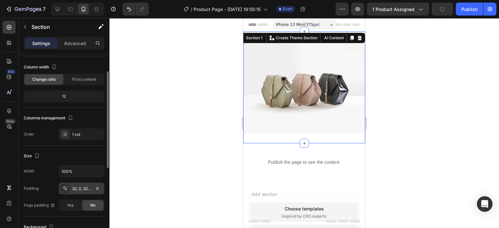
click at [79, 183] on div "32, 0, 32, 0" at bounding box center [81, 189] width 45 height 12
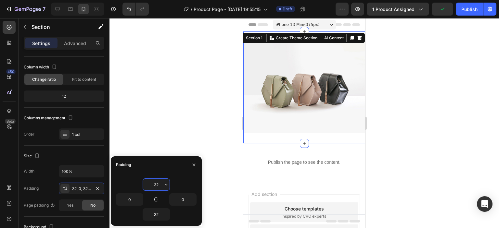
click at [160, 184] on input "32" at bounding box center [156, 185] width 27 height 12
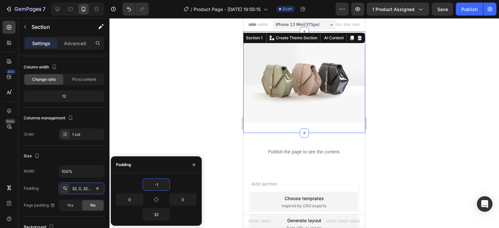
type input "-"
type input "0"
click at [159, 217] on input "32" at bounding box center [156, 215] width 27 height 12
type input "0"
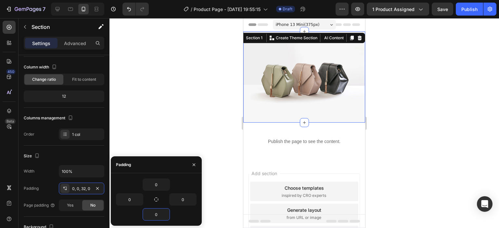
click at [217, 109] on div at bounding box center [303, 123] width 389 height 210
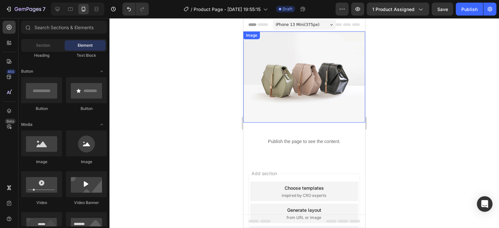
click at [301, 85] on img at bounding box center [304, 77] width 122 height 91
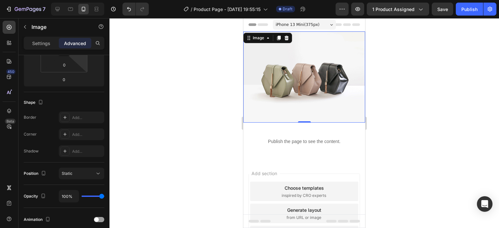
scroll to position [0, 0]
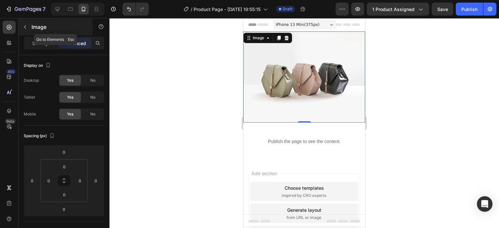
click at [27, 27] on icon "button" at bounding box center [24, 26] width 5 height 5
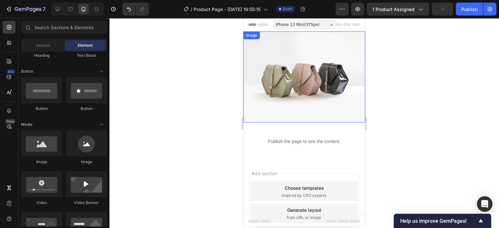
click at [335, 84] on img at bounding box center [304, 77] width 122 height 91
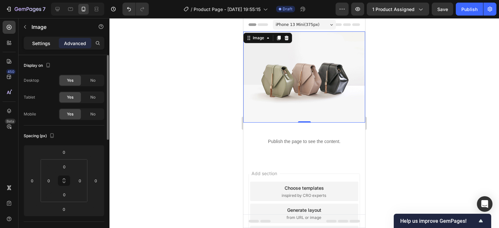
click at [41, 44] on p "Settings" at bounding box center [41, 43] width 18 height 7
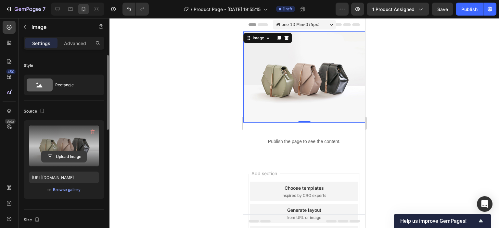
click at [65, 153] on input "file" at bounding box center [64, 156] width 45 height 11
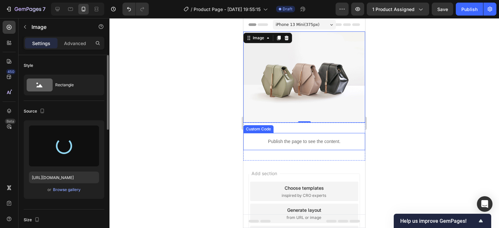
type input "https://cdn.shopify.com/s/files/1/0760/6019/7084/files/gempages_581438452701069…"
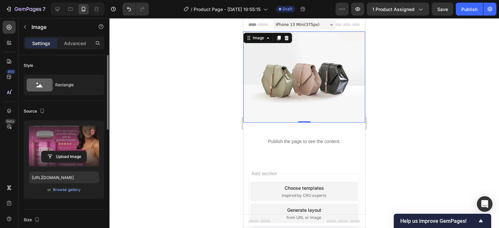
click at [378, 102] on div at bounding box center [303, 123] width 389 height 210
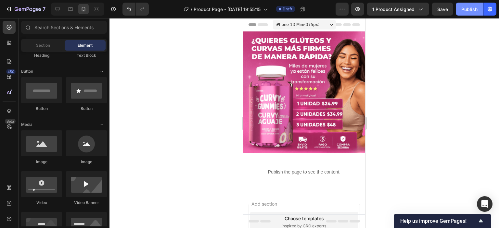
click at [464, 11] on div "Publish" at bounding box center [469, 9] width 16 height 7
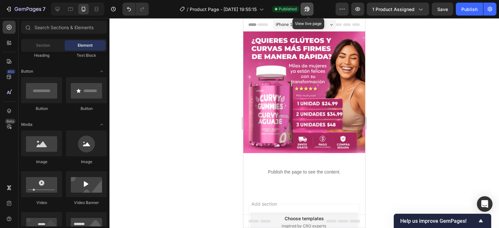
click at [310, 6] on icon "button" at bounding box center [307, 9] width 6 height 6
drag, startPoint x: 350, startPoint y: 26, endPoint x: 337, endPoint y: 24, distance: 13.1
click at [352, 26] on icon at bounding box center [356, 24] width 8 height 3
click at [261, 26] on span "Header" at bounding box center [263, 24] width 14 height 6
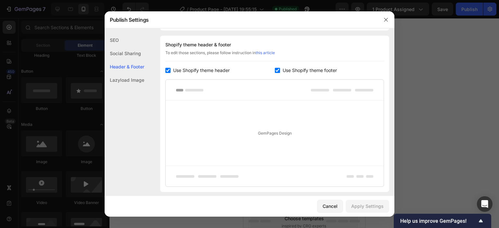
scroll to position [95, 0]
click at [169, 67] on input "checkbox" at bounding box center [167, 69] width 5 height 5
checkbox input "false"
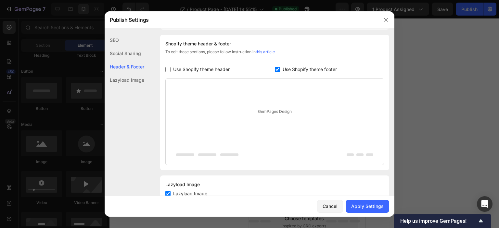
drag, startPoint x: 273, startPoint y: 66, endPoint x: 365, endPoint y: 148, distance: 123.1
click at [275, 68] on div "Use Shopify theme footer" at bounding box center [329, 70] width 109 height 8
checkbox input "false"
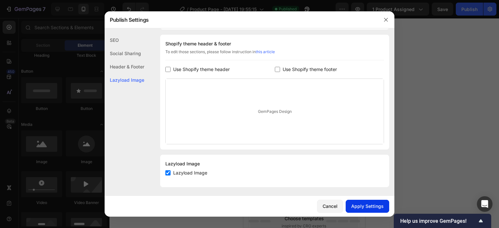
click at [374, 210] on button "Apply Settings" at bounding box center [368, 206] width 44 height 13
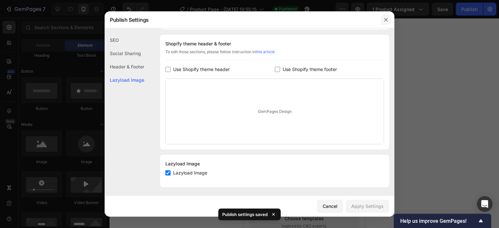
click at [384, 19] on icon "button" at bounding box center [385, 19] width 5 height 5
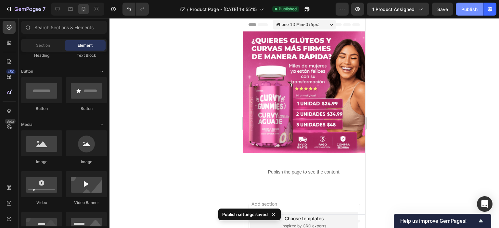
click at [466, 7] on div "Publish" at bounding box center [469, 9] width 16 height 7
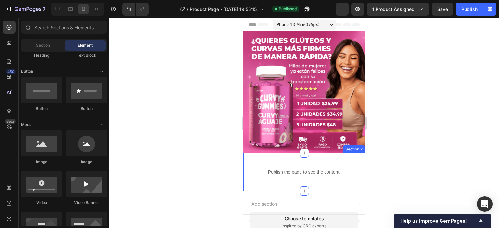
click at [302, 155] on div "Publish the page to see the content. Custom Code Section 2" at bounding box center [304, 172] width 122 height 38
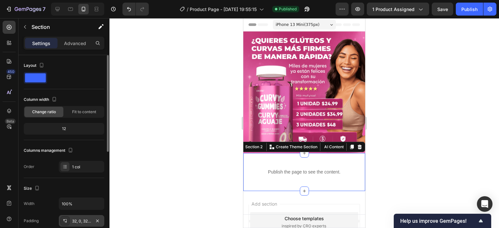
click at [92, 221] on div "32, 0, 32, 0" at bounding box center [81, 221] width 45 height 12
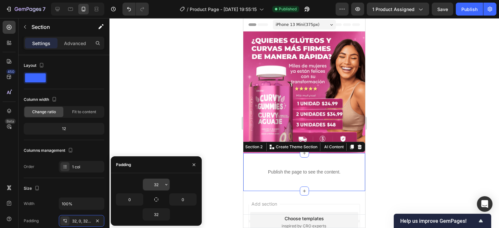
click at [160, 184] on input "32" at bounding box center [156, 185] width 27 height 12
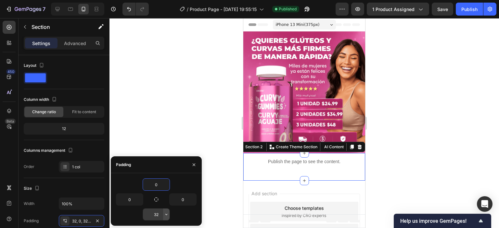
type input "0"
click at [163, 215] on button "button" at bounding box center [166, 215] width 6 height 12
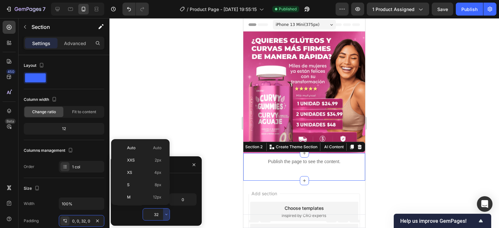
scroll to position [47, 0]
click at [159, 213] on input "32" at bounding box center [156, 215] width 27 height 12
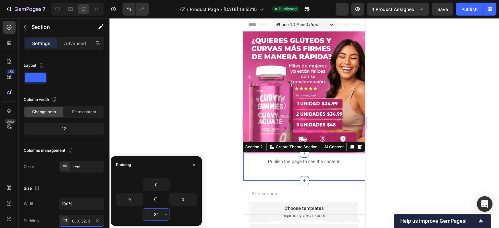
click at [159, 213] on input "32" at bounding box center [156, 215] width 27 height 12
type input "0"
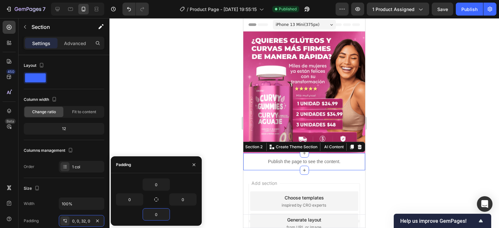
click at [205, 132] on div at bounding box center [303, 123] width 389 height 210
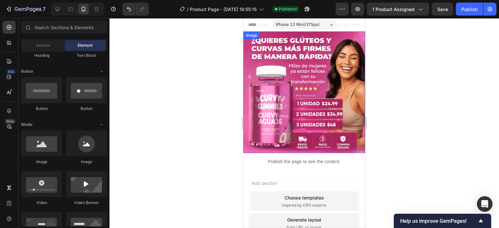
click at [429, 61] on div at bounding box center [303, 123] width 389 height 210
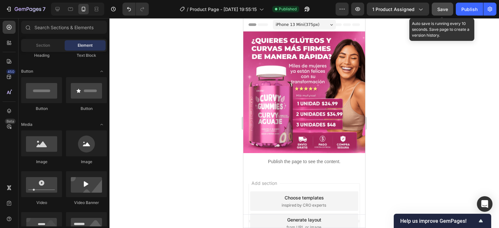
click at [447, 9] on span "Save" at bounding box center [442, 9] width 11 height 6
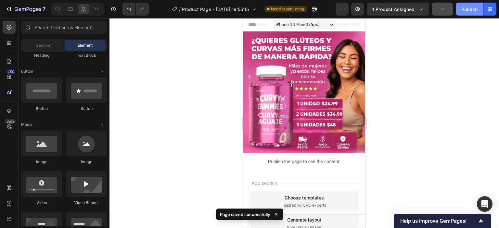
click at [467, 8] on div "Publish" at bounding box center [469, 9] width 16 height 7
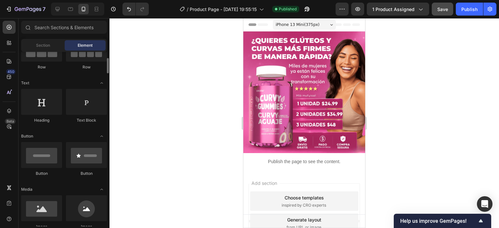
scroll to position [6, 0]
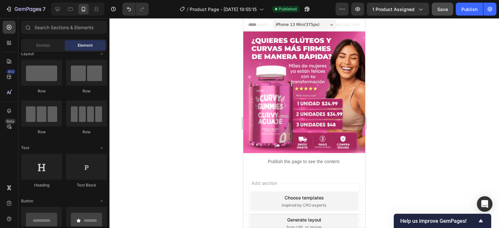
click at [245, 172] on div "Add section Choose templates inspired by CRO experts Generate layout from URL o…" at bounding box center [304, 225] width 122 height 108
click at [48, 43] on span "Section" at bounding box center [43, 46] width 14 height 6
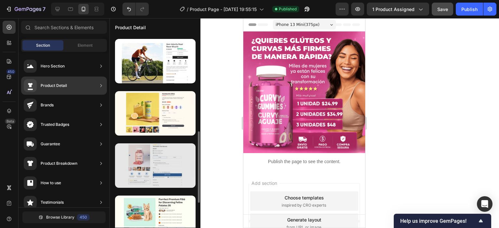
scroll to position [292, 0]
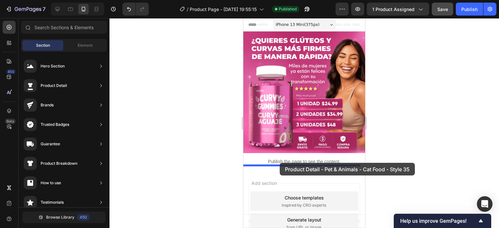
drag, startPoint x: 395, startPoint y: 202, endPoint x: 280, endPoint y: 163, distance: 121.7
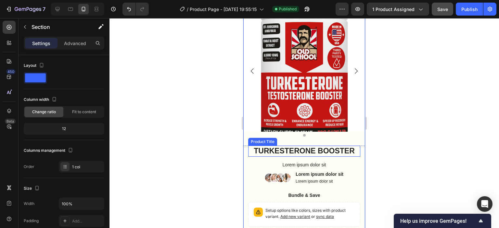
scroll to position [157, 0]
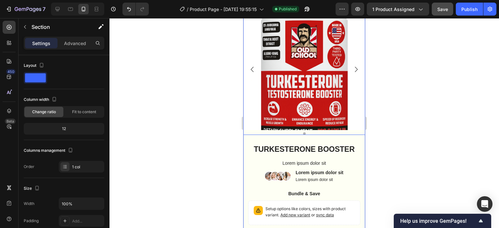
click at [287, 103] on img at bounding box center [304, 69] width 122 height 122
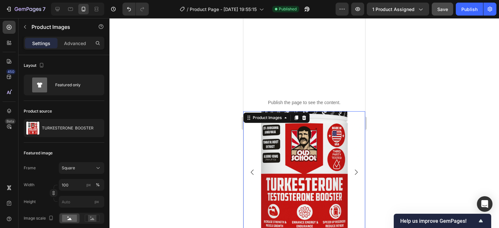
scroll to position [27, 0]
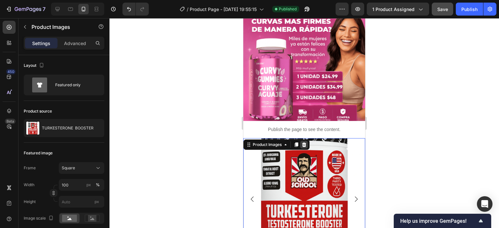
click at [305, 145] on icon at bounding box center [304, 145] width 4 height 5
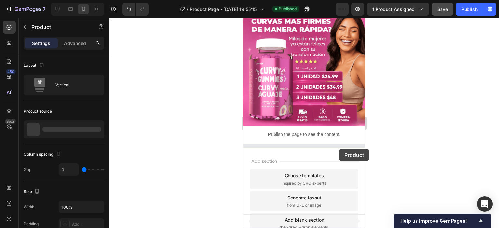
scroll to position [19, 0]
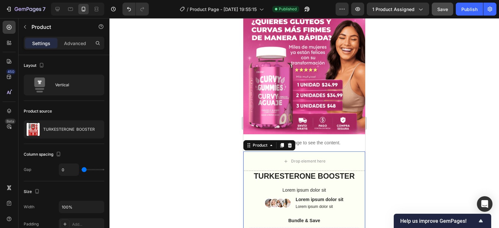
click at [374, 136] on div at bounding box center [303, 123] width 389 height 210
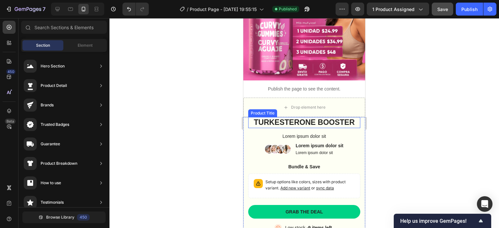
scroll to position [84, 0]
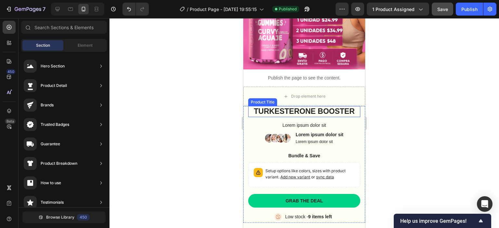
click at [336, 108] on h1 "TURKESTERONE BOOSTER" at bounding box center [304, 111] width 112 height 11
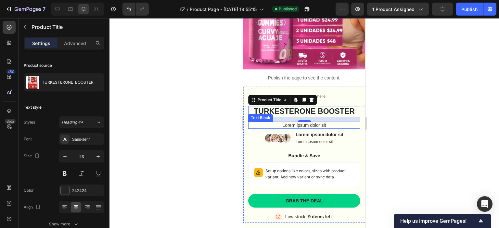
click at [320, 122] on p "Lorem ipsum dolor sit" at bounding box center [304, 125] width 111 height 6
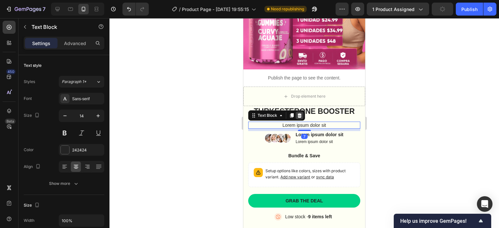
click at [300, 113] on icon at bounding box center [300, 115] width 4 height 5
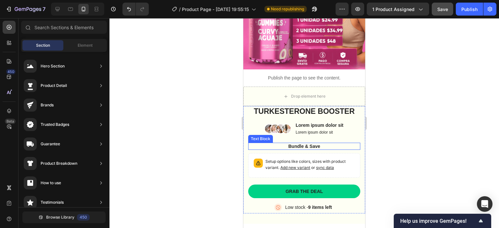
click at [300, 144] on p "Bundle & Save" at bounding box center [304, 147] width 111 height 6
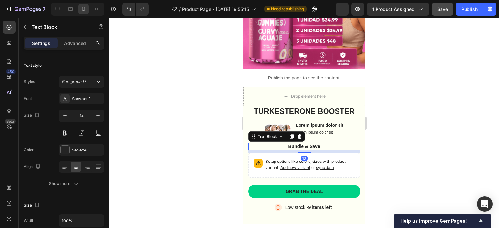
drag, startPoint x: 300, startPoint y: 130, endPoint x: 296, endPoint y: 144, distance: 15.0
click at [300, 134] on icon at bounding box center [300, 136] width 4 height 5
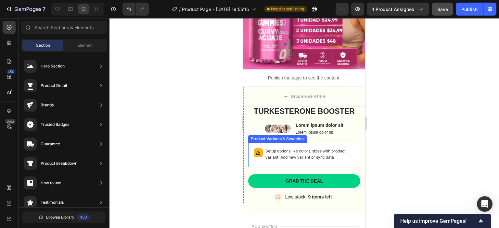
click at [296, 148] on p "Setup options like colors, sizes with product variant. Add new variant or sync …" at bounding box center [309, 154] width 89 height 12
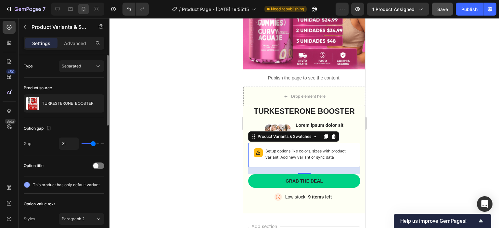
drag, startPoint x: 69, startPoint y: 182, endPoint x: 77, endPoint y: 186, distance: 8.9
click at [69, 183] on span "This product has only default variant" at bounding box center [66, 185] width 67 height 6
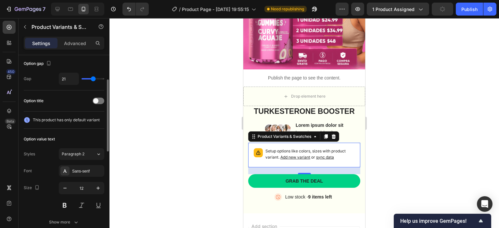
click at [30, 119] on icon at bounding box center [27, 120] width 6 height 6
click at [297, 155] on span "Add new variant" at bounding box center [295, 157] width 30 height 5
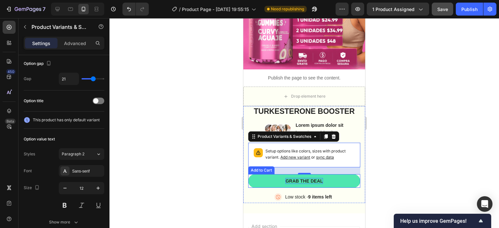
click at [319, 179] on div "Grab the deal" at bounding box center [304, 181] width 37 height 6
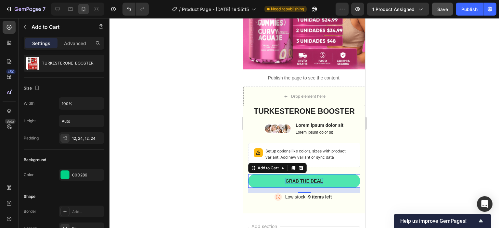
scroll to position [0, 0]
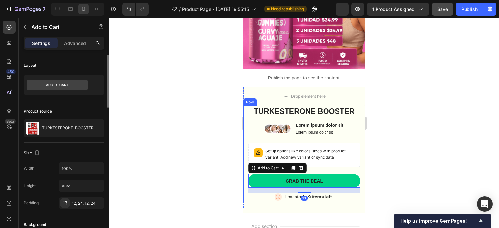
click at [377, 150] on div at bounding box center [303, 123] width 389 height 210
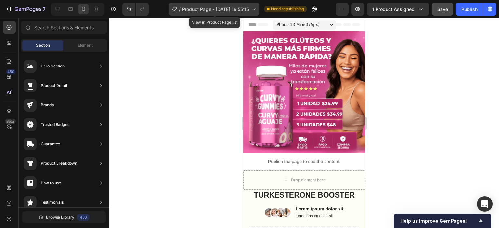
click at [229, 6] on span "Product Page - [DATE] 19:55:15" at bounding box center [215, 9] width 67 height 7
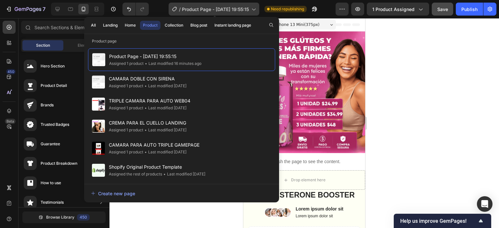
click at [207, 4] on div "/ Product Page - Sep 27, 19:55:15" at bounding box center [214, 9] width 91 height 13
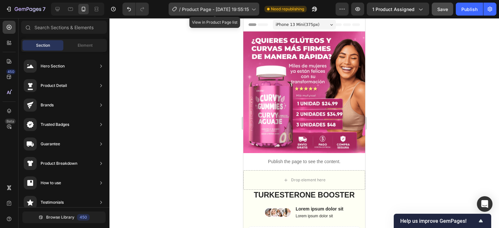
click at [208, 7] on span "Product Page - [DATE] 19:55:15" at bounding box center [215, 9] width 67 height 7
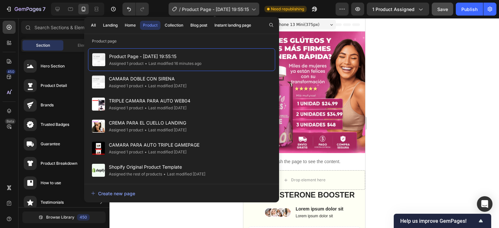
click at [221, 10] on span "Product Page - [DATE] 19:55:15" at bounding box center [215, 9] width 67 height 7
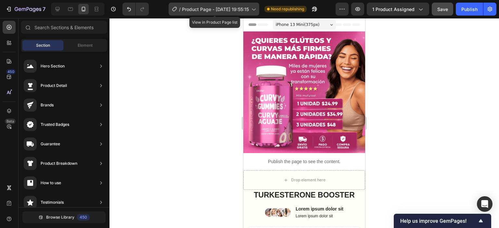
click at [218, 8] on span "Product Page - [DATE] 19:55:15" at bounding box center [215, 9] width 67 height 7
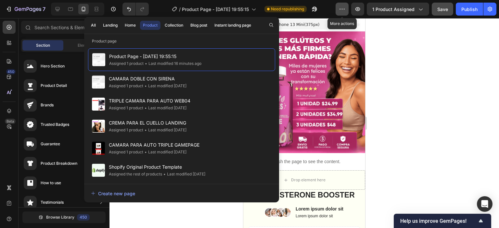
click at [347, 9] on button "button" at bounding box center [342, 9] width 13 height 13
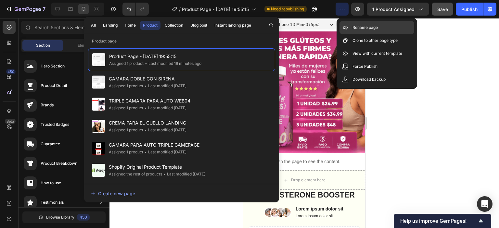
click at [355, 30] on p "Rename page" at bounding box center [364, 27] width 25 height 6
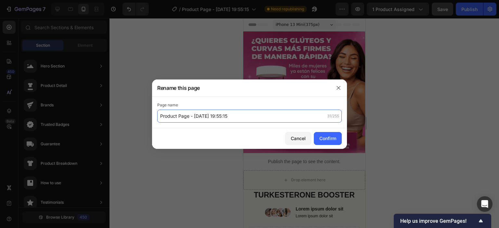
click at [221, 112] on input "Product Page - [DATE] 19:55:15" at bounding box center [249, 116] width 185 height 13
type input "Curvy Gummies"
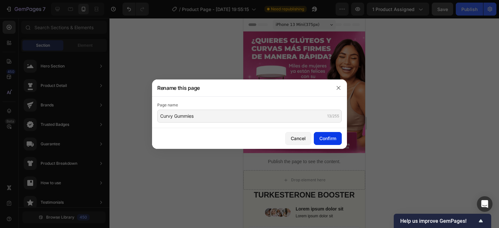
click at [333, 138] on div "Confirm" at bounding box center [327, 138] width 17 height 7
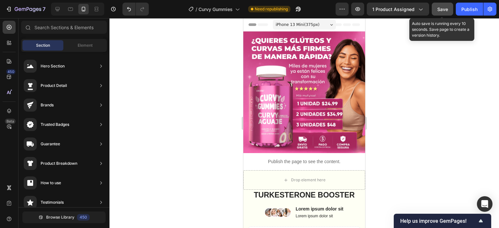
click at [445, 10] on span "Save" at bounding box center [442, 9] width 11 height 6
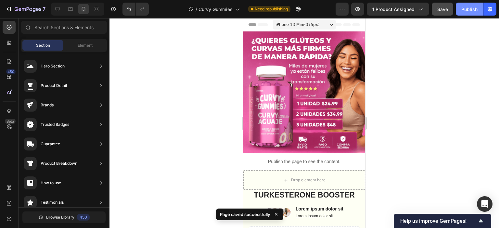
click at [470, 9] on div "Publish" at bounding box center [469, 9] width 16 height 7
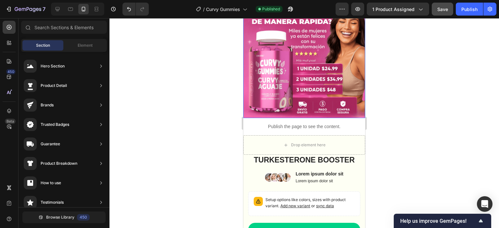
scroll to position [32, 0]
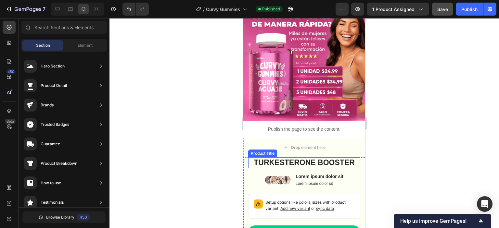
click at [318, 160] on h1 "TURKESTERONE BOOSTER" at bounding box center [304, 163] width 112 height 11
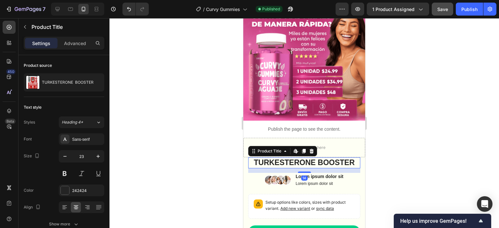
click at [318, 160] on h1 "TURKESTERONE BOOSTER" at bounding box center [304, 163] width 112 height 11
click at [315, 158] on h1 "TURKESTERONE BOOSTER" at bounding box center [304, 163] width 112 height 11
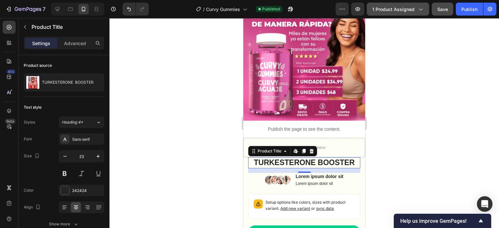
click at [423, 8] on icon "button" at bounding box center [420, 9] width 6 height 6
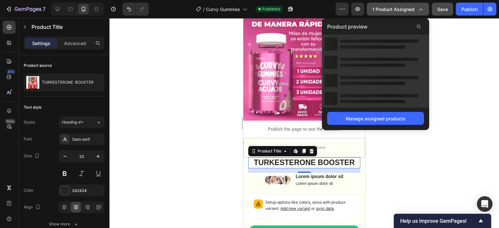
click at [423, 8] on icon "button" at bounding box center [420, 9] width 6 height 6
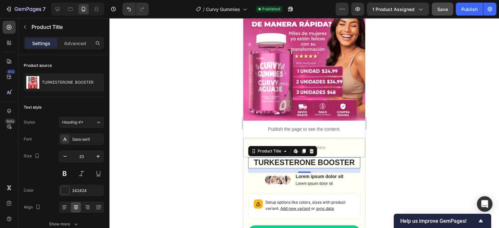
click at [399, 44] on div at bounding box center [303, 123] width 389 height 210
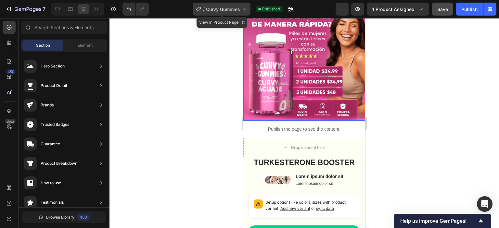
click at [240, 9] on span "Curvy Gummies" at bounding box center [223, 9] width 34 height 7
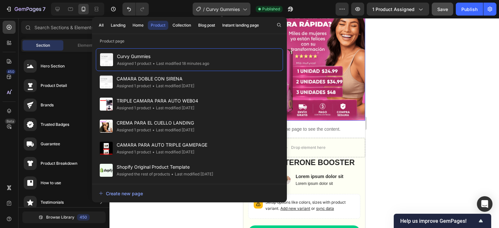
click at [240, 9] on span "Curvy Gummies" at bounding box center [223, 9] width 34 height 7
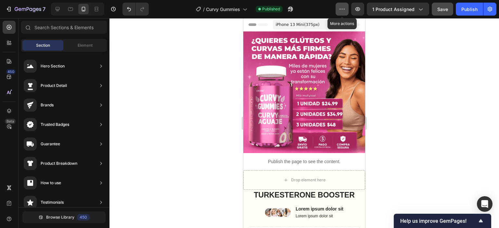
click at [342, 8] on icon "button" at bounding box center [342, 9] width 6 height 6
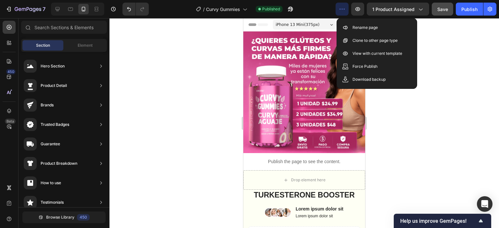
click at [342, 8] on icon "button" at bounding box center [342, 9] width 6 height 6
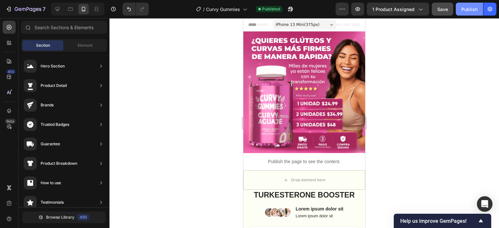
click at [474, 8] on div "Publish" at bounding box center [469, 9] width 16 height 7
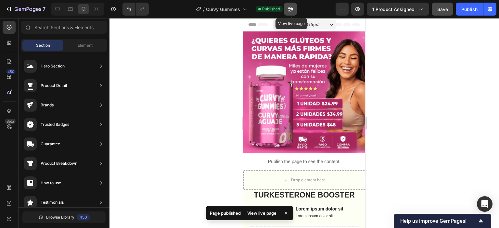
click at [290, 9] on icon "button" at bounding box center [290, 9] width 6 height 6
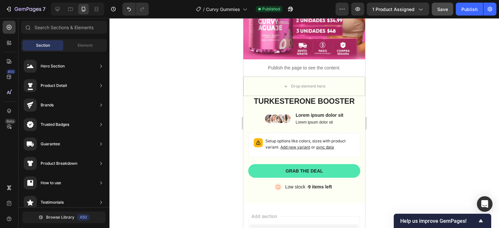
scroll to position [97, 0]
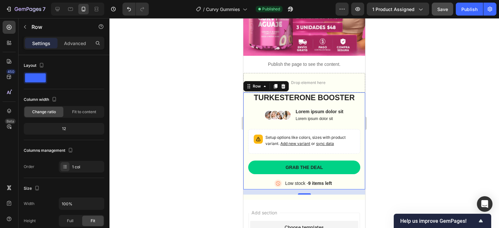
drag, startPoint x: 349, startPoint y: 124, endPoint x: 349, endPoint y: 132, distance: 7.8
click at [349, 126] on div "TURKESTERONE BOOSTER Product Title Image Lorem ipsum dolor sit Text Block Lorem…" at bounding box center [304, 141] width 112 height 97
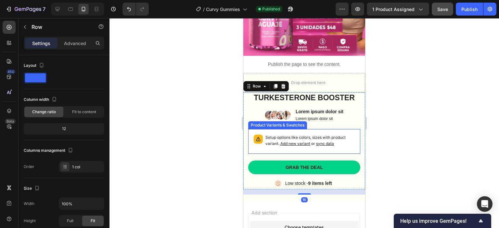
click at [349, 135] on p "Setup options like colors, sizes with product variant. Add new variant or sync …" at bounding box center [309, 141] width 89 height 12
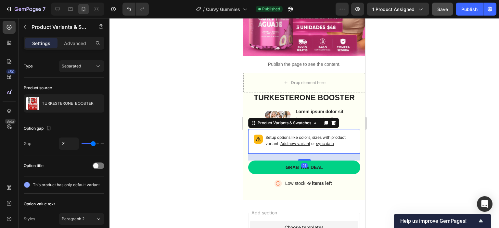
click at [335, 121] on icon at bounding box center [334, 123] width 4 height 5
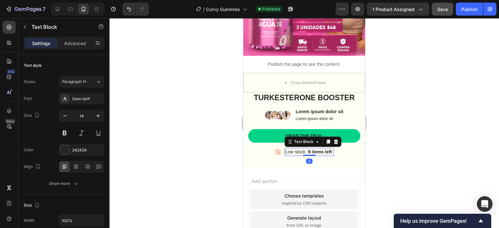
click at [316, 149] on strong "9 items left" at bounding box center [320, 151] width 24 height 5
click at [337, 148] on div "Image Low stock - 9 items left Text Block 0" at bounding box center [304, 153] width 112 height 10
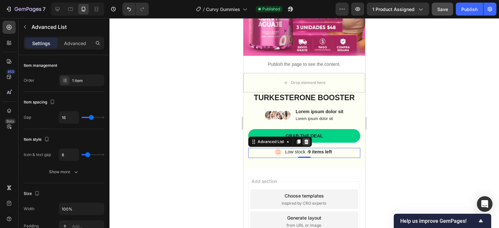
click at [307, 140] on icon at bounding box center [306, 142] width 4 height 5
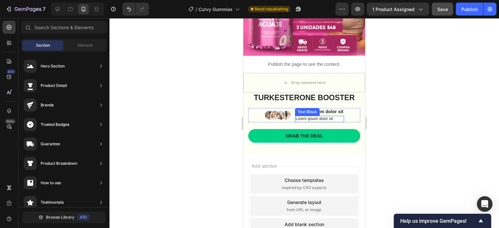
click at [339, 117] on p "Lorem ipsum dolor sit" at bounding box center [320, 119] width 48 height 5
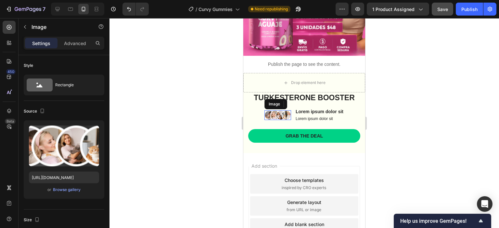
click at [279, 110] on img at bounding box center [277, 115] width 27 height 10
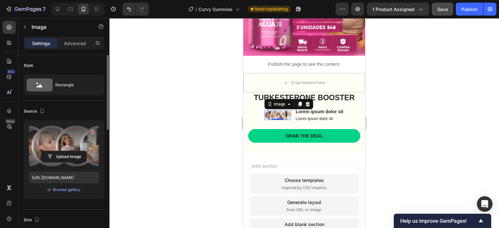
click at [86, 128] on label at bounding box center [64, 146] width 70 height 41
click at [86, 151] on input "file" at bounding box center [64, 156] width 45 height 11
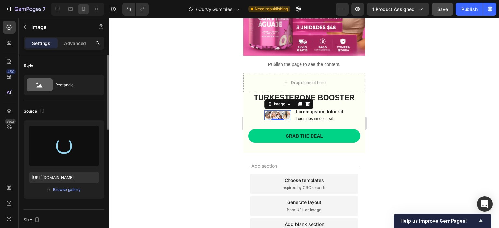
type input "https://cdn.shopify.com/s/files/1/0760/6019/7084/files/gempages_581438452701069…"
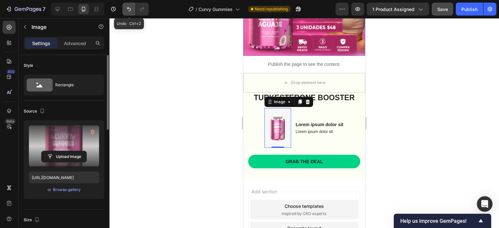
click at [130, 6] on icon "Undo/Redo" at bounding box center [129, 9] width 6 height 6
click at [130, 11] on icon "Undo/Redo" at bounding box center [129, 9] width 6 height 6
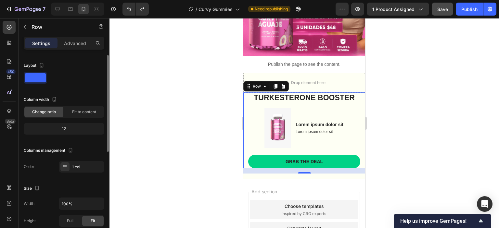
click at [245, 116] on div "TURKESTERONE BOOSTER Product Title Image Lorem ipsum dolor sit Text Block Lorem…" at bounding box center [304, 131] width 122 height 76
click at [127, 4] on button "Undo/Redo" at bounding box center [128, 9] width 13 height 13
click at [128, 8] on icon "Undo/Redo" at bounding box center [129, 9] width 4 height 4
click at [128, 9] on icon "Undo/Redo" at bounding box center [129, 9] width 6 height 6
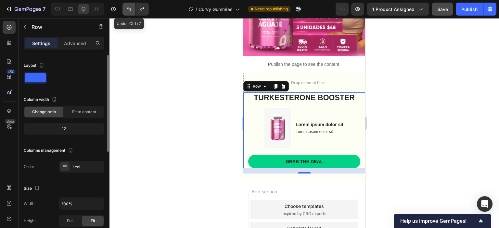
click at [128, 9] on icon "Undo/Redo" at bounding box center [129, 9] width 6 height 6
click at [283, 119] on img at bounding box center [277, 128] width 27 height 40
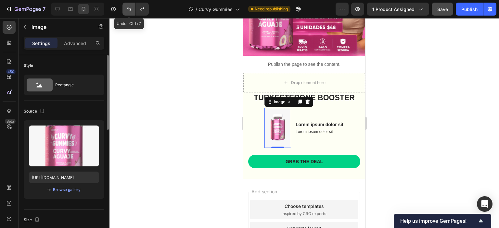
click at [131, 13] on button "Undo/Redo" at bounding box center [128, 9] width 13 height 13
click at [130, 14] on button "Undo/Redo" at bounding box center [128, 9] width 13 height 13
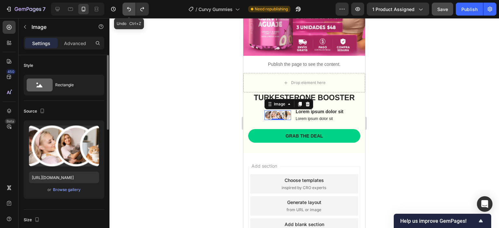
click at [131, 14] on button "Undo/Redo" at bounding box center [128, 9] width 13 height 13
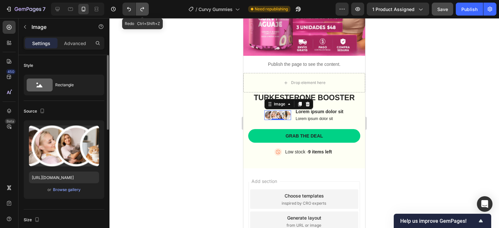
click at [138, 10] on button "Undo/Redo" at bounding box center [142, 9] width 13 height 13
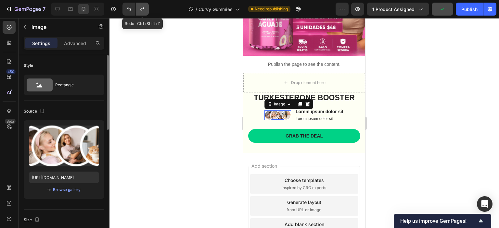
click at [138, 10] on button "Undo/Redo" at bounding box center [142, 9] width 13 height 13
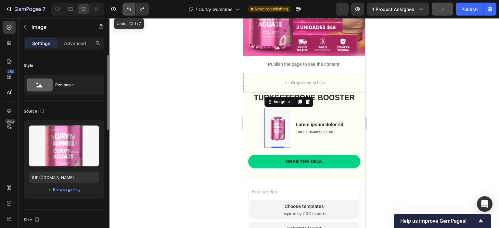
click at [129, 12] on icon "Undo/Redo" at bounding box center [129, 9] width 6 height 6
type input "https://cdn.shopify.com/s/files/1/0760/6019/7084/files/gempages_581438452701069…"
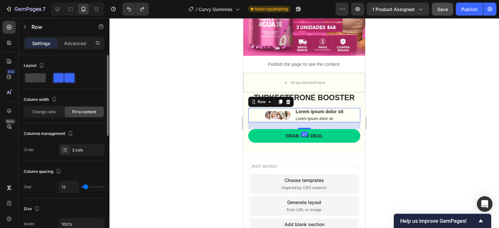
click at [348, 110] on div "Image Lorem ipsum dolor sit Text Block Lorem ipsum dolor sit Text Block Row 21" at bounding box center [304, 115] width 112 height 14
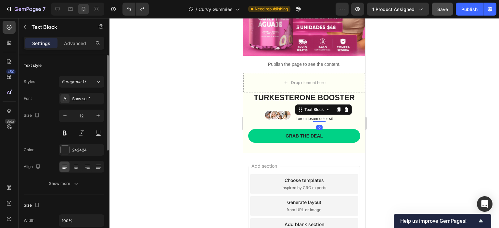
click at [306, 117] on p "Lorem ipsum dolor sit" at bounding box center [320, 119] width 48 height 5
drag, startPoint x: 384, startPoint y: 100, endPoint x: 366, endPoint y: 105, distance: 18.0
click at [383, 100] on div at bounding box center [303, 123] width 389 height 210
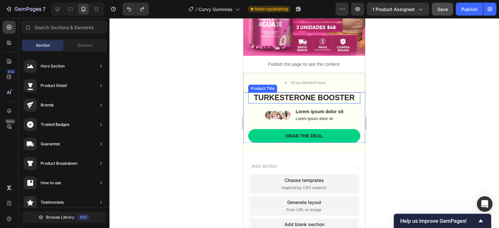
click at [311, 93] on h1 "TURKESTERONE BOOSTER" at bounding box center [304, 98] width 112 height 11
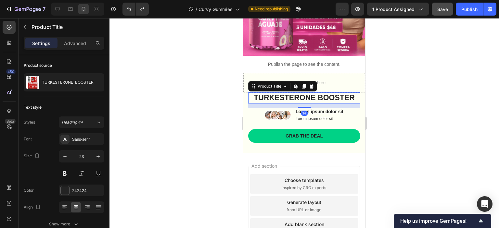
click at [311, 93] on h1 "TURKESTERONE BOOSTER" at bounding box center [304, 98] width 112 height 11
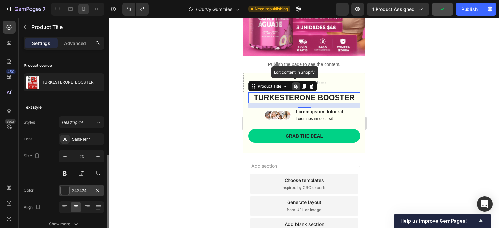
scroll to position [65, 0]
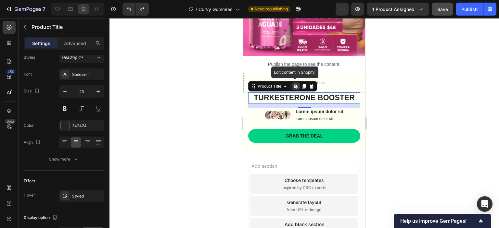
click at [297, 84] on icon at bounding box center [295, 86] width 5 height 5
click at [379, 80] on div at bounding box center [303, 123] width 389 height 210
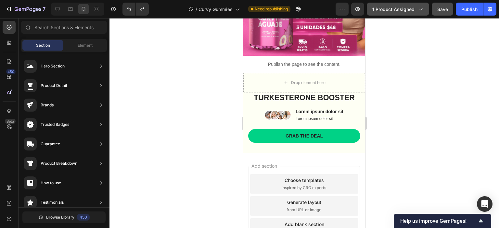
click at [393, 7] on span "1 product assigned" at bounding box center [393, 9] width 42 height 7
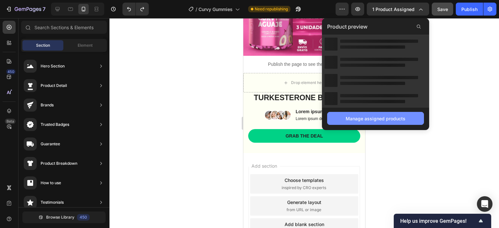
click at [351, 120] on div "Manage assigned products" at bounding box center [376, 118] width 60 height 7
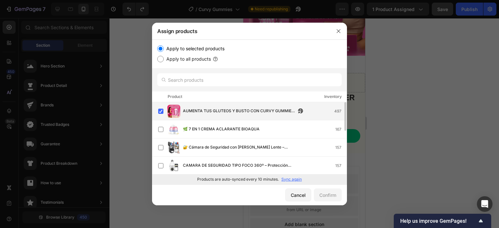
click at [247, 111] on span "AUMENTA TUS GLUTEOS Y BUSTO CON CURVY GUMMIES 💗 (GOMITAS DE CORAZON) 💗" at bounding box center [239, 111] width 113 height 7
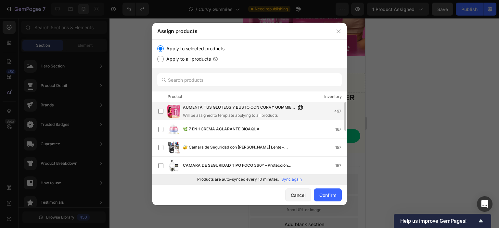
click at [247, 111] on span "AUMENTA TUS GLUTEOS Y BUSTO CON CURVY GUMMIES 💗 (GOMITAS DE CORAZON) 💗" at bounding box center [239, 107] width 113 height 7
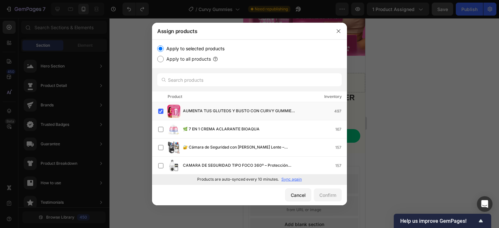
click at [289, 178] on p "Sync again" at bounding box center [291, 180] width 20 height 6
click at [299, 177] on p "Sync again" at bounding box center [291, 180] width 20 height 6
click at [336, 31] on icon "button" at bounding box center [338, 31] width 5 height 5
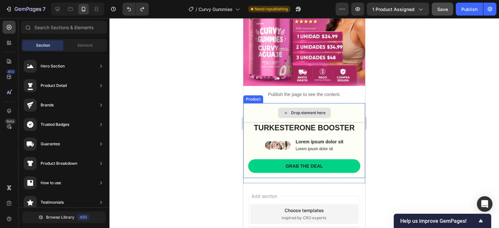
scroll to position [0, 0]
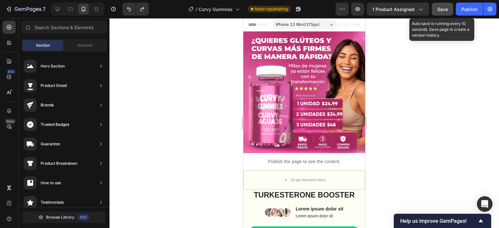
click at [442, 12] on div "Save" at bounding box center [442, 9] width 11 height 7
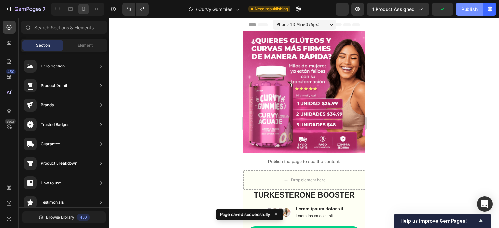
click at [463, 7] on div "Publish" at bounding box center [469, 9] width 16 height 7
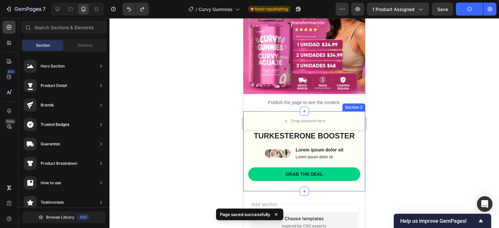
scroll to position [65, 0]
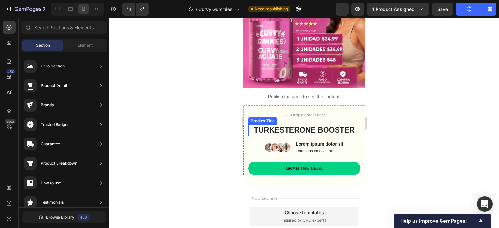
click at [339, 129] on h1 "TURKESTERONE BOOSTER" at bounding box center [304, 130] width 112 height 11
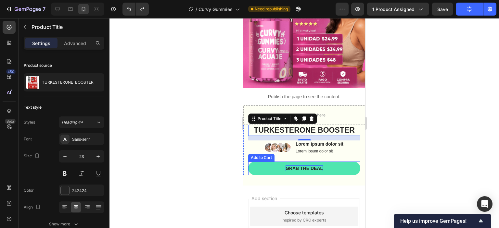
click at [303, 166] on div "Grab the deal" at bounding box center [304, 169] width 37 height 6
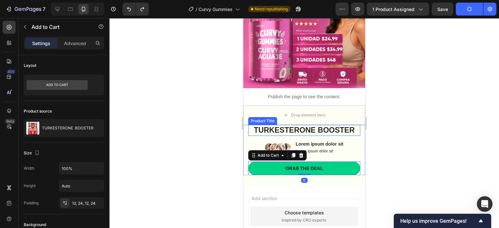
click at [336, 125] on h1 "TURKESTERONE BOOSTER" at bounding box center [304, 130] width 112 height 11
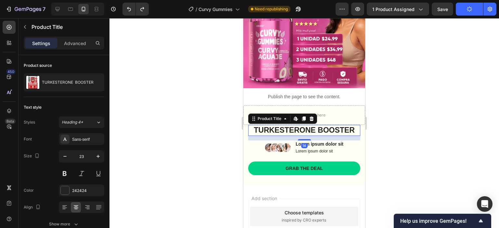
click at [336, 125] on h1 "TURKESTERONE BOOSTER" at bounding box center [304, 130] width 112 height 11
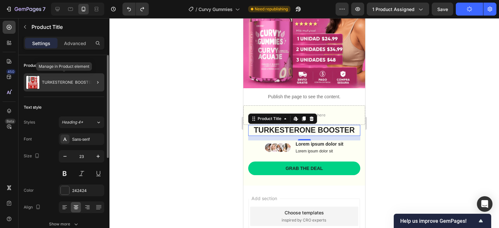
click at [59, 82] on p "TURKESTERONE BOOSTER" at bounding box center [68, 82] width 52 height 5
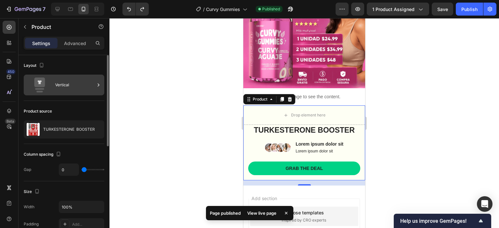
click at [58, 90] on div "Vertical" at bounding box center [75, 85] width 40 height 15
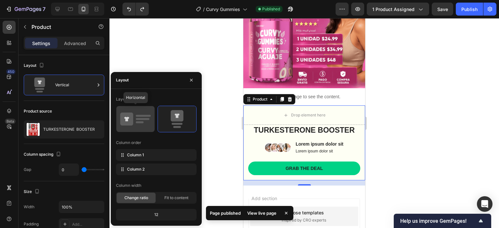
click at [143, 117] on icon at bounding box center [135, 119] width 31 height 18
type input "32"
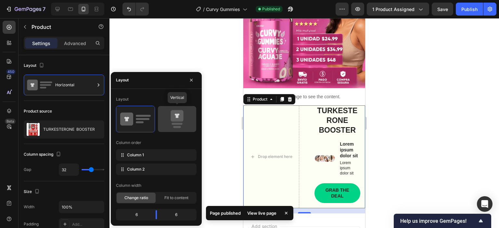
click at [175, 117] on icon at bounding box center [177, 115] width 13 height 11
type input "0"
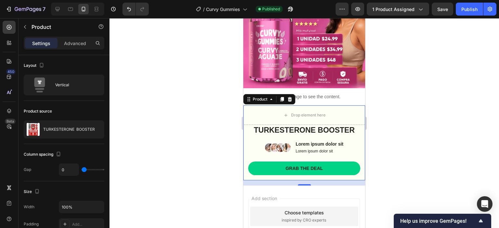
drag, startPoint x: 175, startPoint y: 46, endPoint x: 239, endPoint y: 75, distance: 69.8
click at [175, 46] on div at bounding box center [303, 123] width 389 height 210
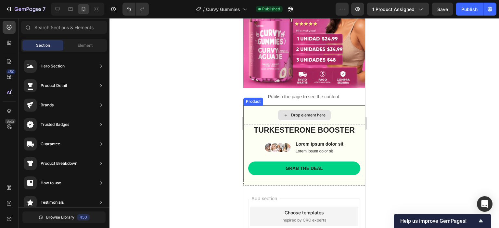
click at [300, 110] on div "Drop element here" at bounding box center [304, 115] width 53 height 10
click at [126, 9] on icon "Undo/Redo" at bounding box center [129, 9] width 6 height 6
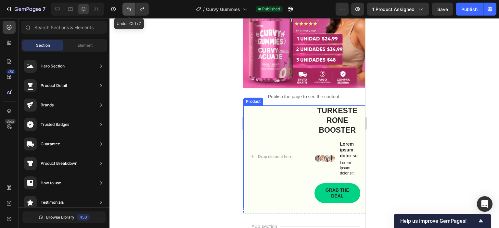
click at [126, 9] on icon "Undo/Redo" at bounding box center [129, 9] width 6 height 6
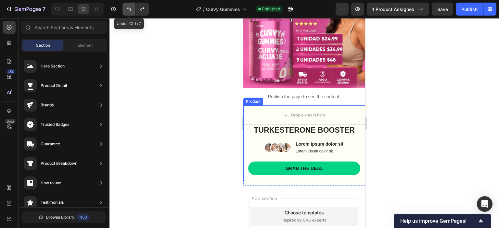
click at [126, 9] on icon "Undo/Redo" at bounding box center [129, 9] width 6 height 6
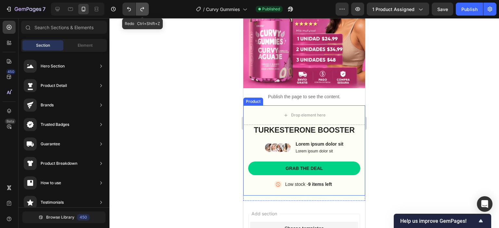
click at [137, 8] on button "Undo/Redo" at bounding box center [142, 9] width 13 height 13
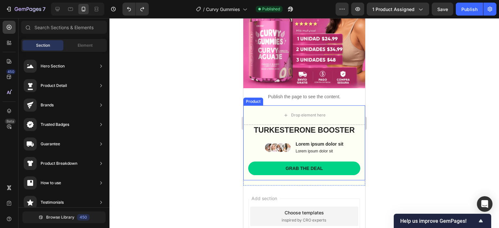
click at [216, 132] on div at bounding box center [303, 123] width 389 height 210
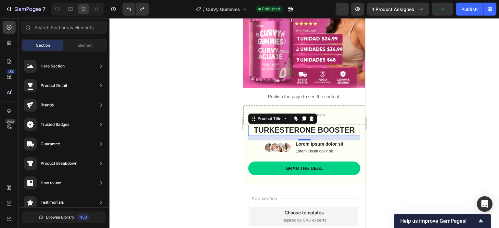
click at [344, 128] on h1 "TURKESTERONE BOOSTER" at bounding box center [304, 130] width 112 height 11
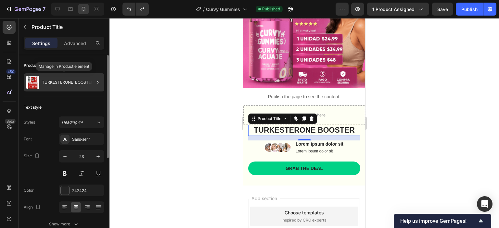
click at [27, 83] on img at bounding box center [32, 82] width 13 height 13
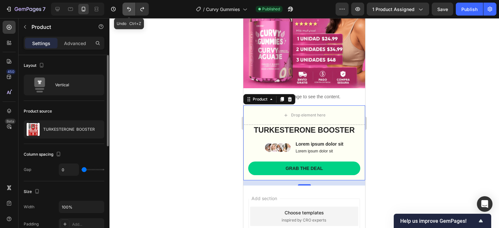
click at [129, 9] on icon "Undo/Redo" at bounding box center [129, 9] width 6 height 6
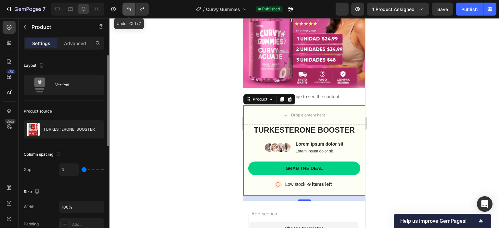
click at [124, 8] on button "Undo/Redo" at bounding box center [128, 9] width 13 height 13
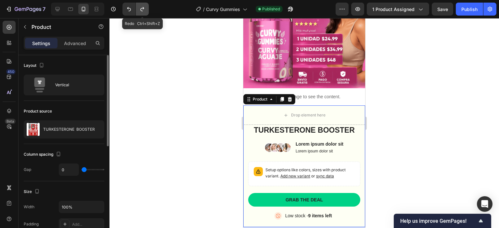
click at [139, 9] on icon "Undo/Redo" at bounding box center [142, 9] width 6 height 6
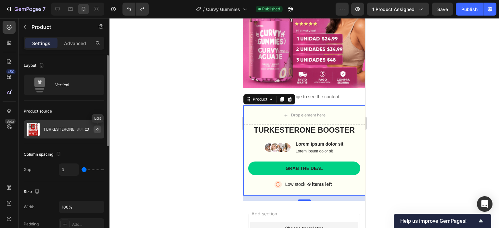
click at [96, 132] on button "button" at bounding box center [98, 130] width 8 height 8
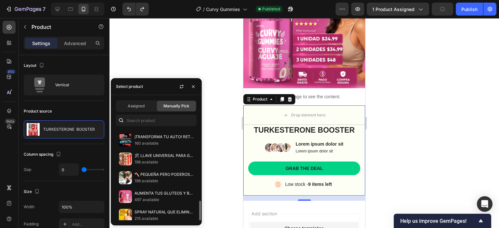
scroll to position [162, 0]
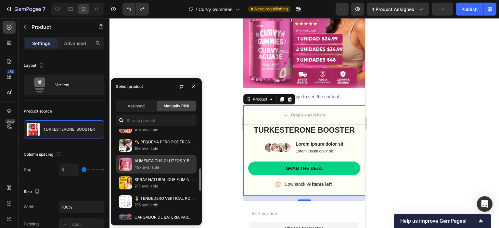
click at [165, 168] on p "497 available" at bounding box center [163, 167] width 59 height 6
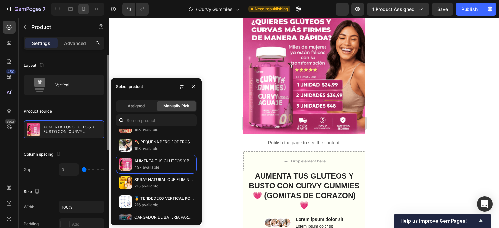
click at [92, 108] on div "Product source" at bounding box center [64, 111] width 81 height 10
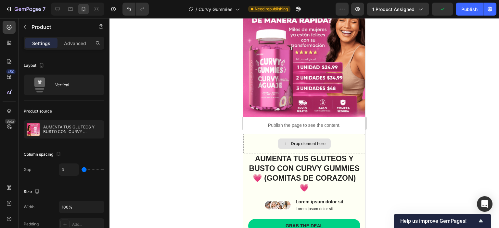
scroll to position [51, 0]
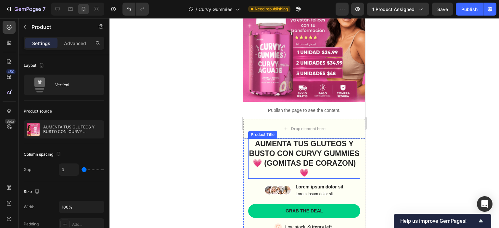
click at [324, 150] on h1 "AUMENTA TUS GLUTEOS Y BUSTO CON CURVY GUMMIES 💗 (GOMITAS DE CORAZON) 💗" at bounding box center [304, 159] width 112 height 40
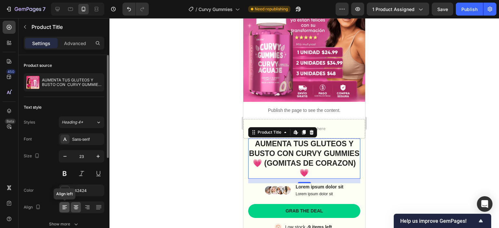
click at [64, 207] on icon at bounding box center [64, 207] width 6 height 6
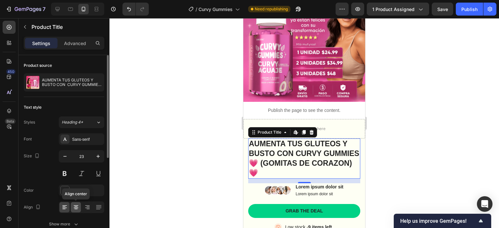
click at [74, 207] on icon at bounding box center [76, 207] width 6 height 6
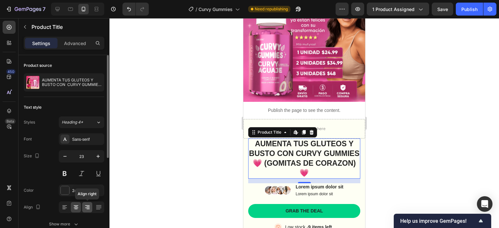
click at [86, 207] on icon at bounding box center [87, 207] width 6 height 6
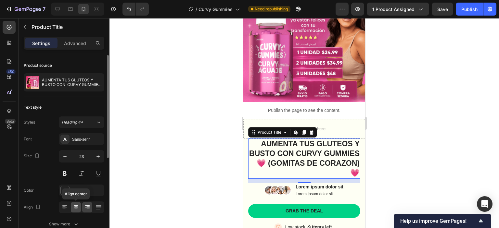
click at [79, 207] on div at bounding box center [76, 207] width 10 height 10
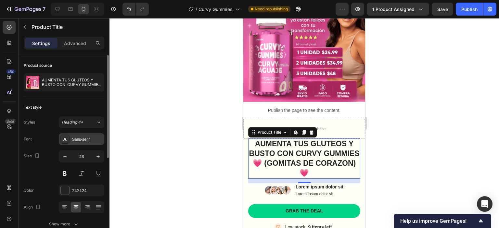
click at [88, 139] on div "Sans-serif" at bounding box center [87, 140] width 31 height 6
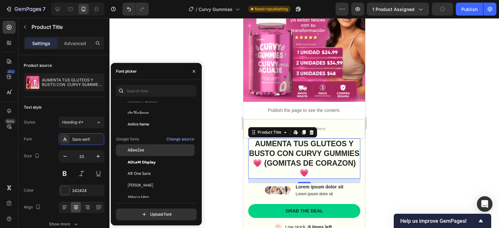
scroll to position [65, 0]
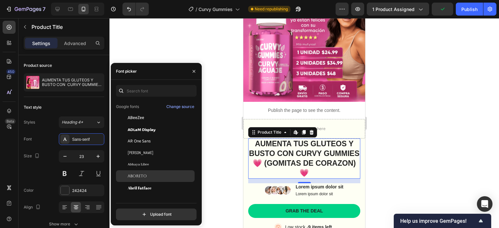
click at [140, 176] on span "Aboreto" at bounding box center [137, 176] width 19 height 6
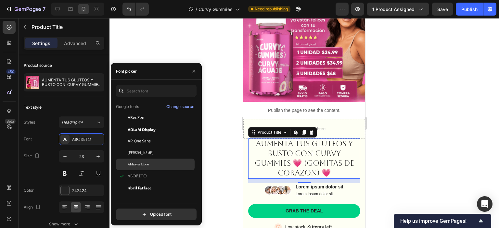
click at [162, 162] on div "Abhaya Libre" at bounding box center [161, 165] width 66 height 6
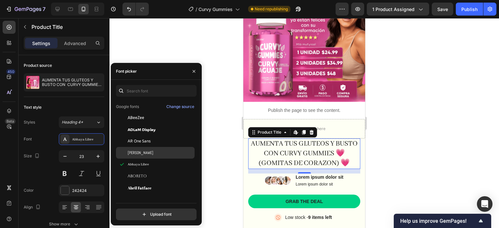
click at [150, 150] on div "[PERSON_NAME]" at bounding box center [161, 153] width 66 height 6
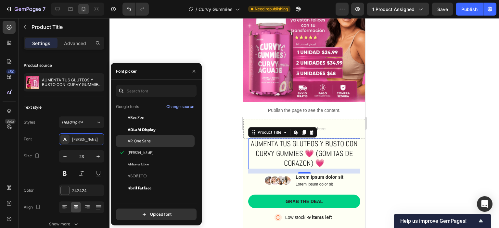
click at [154, 137] on div "AR One Sans" at bounding box center [155, 141] width 79 height 12
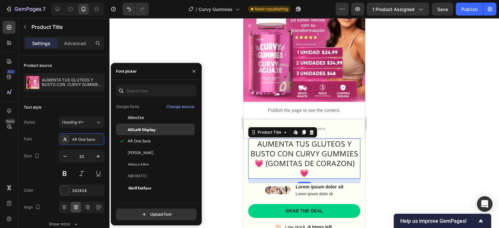
click at [154, 128] on span "ADLaM Display" at bounding box center [142, 130] width 28 height 6
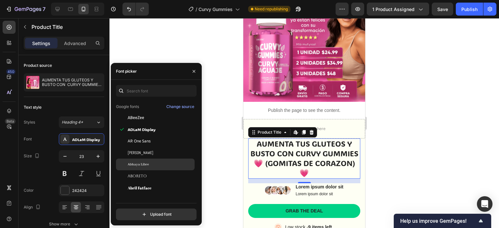
click at [147, 164] on span "Abhaya Libre" at bounding box center [138, 165] width 21 height 6
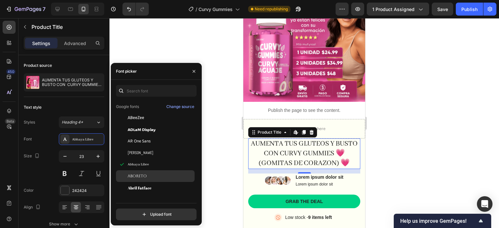
click at [146, 176] on span "Aboreto" at bounding box center [137, 176] width 19 height 6
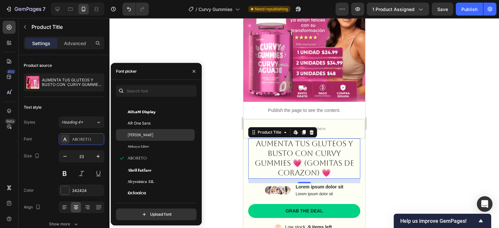
scroll to position [97, 0]
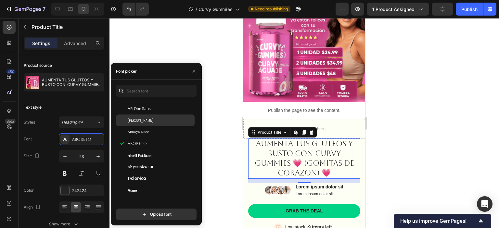
click at [140, 121] on div "[PERSON_NAME]" at bounding box center [161, 121] width 66 height 6
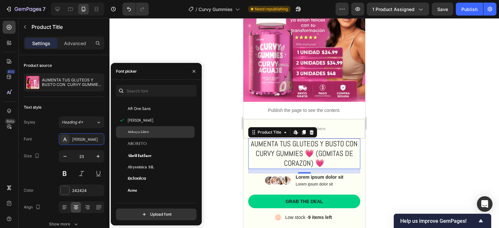
click at [140, 136] on div "Abhaya Libre" at bounding box center [155, 132] width 79 height 12
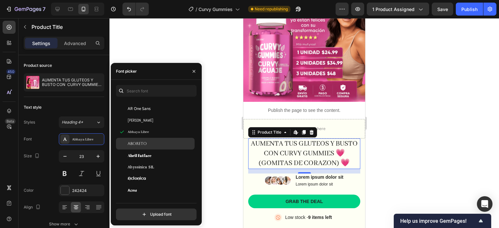
scroll to position [65, 0]
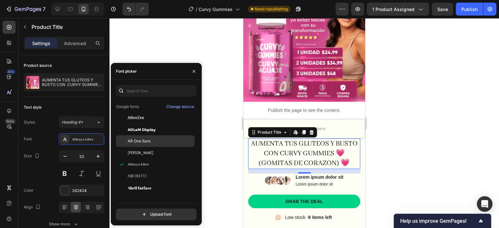
click at [139, 141] on span "AR One Sans" at bounding box center [139, 141] width 23 height 6
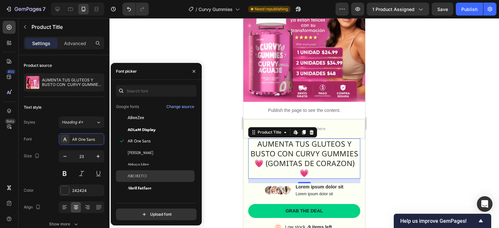
click at [135, 172] on div "Aboreto" at bounding box center [155, 177] width 79 height 12
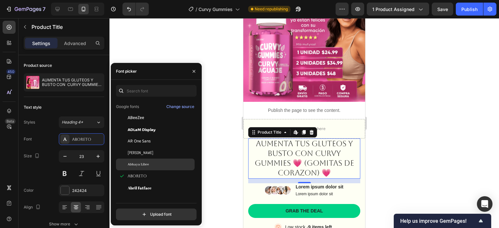
scroll to position [97, 0]
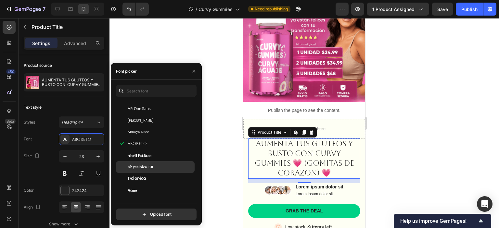
click at [138, 166] on span "Abyssinica SIL" at bounding box center [141, 167] width 26 height 6
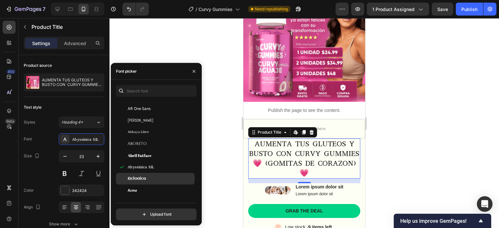
click at [138, 176] on div "Aclonica" at bounding box center [155, 179] width 79 height 12
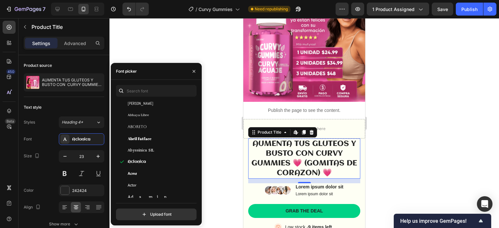
scroll to position [162, 0]
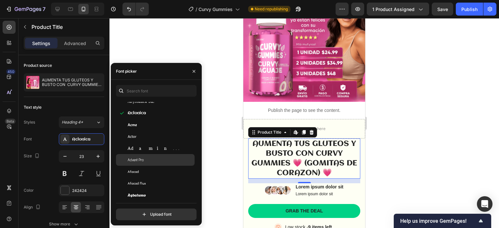
drag, startPoint x: 140, startPoint y: 148, endPoint x: 140, endPoint y: 155, distance: 7.1
click at [140, 148] on span "Adamina" at bounding box center [155, 149] width 54 height 6
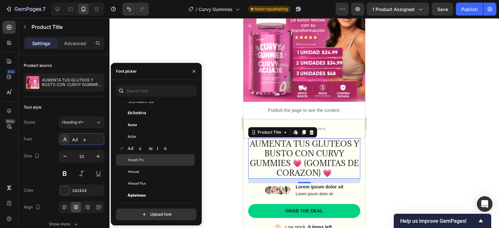
click at [140, 158] on span "Advent Pro" at bounding box center [136, 160] width 16 height 6
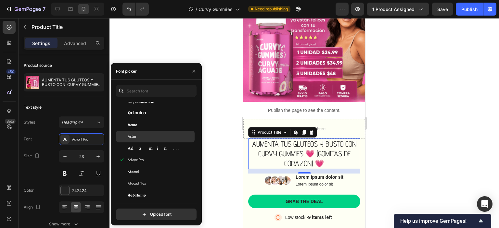
click at [142, 139] on div "Actor" at bounding box center [161, 137] width 66 height 6
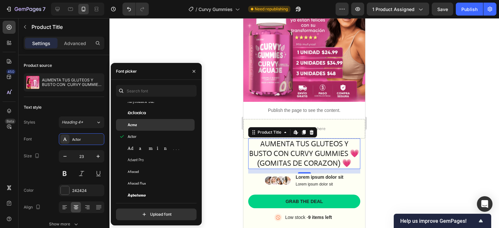
click at [143, 126] on div "Acme" at bounding box center [161, 125] width 66 height 6
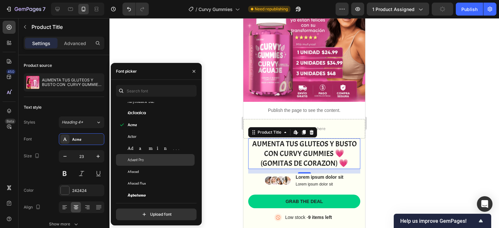
click at [143, 159] on span "Advent Pro" at bounding box center [136, 160] width 16 height 6
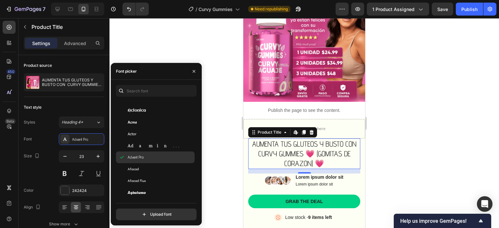
scroll to position [195, 0]
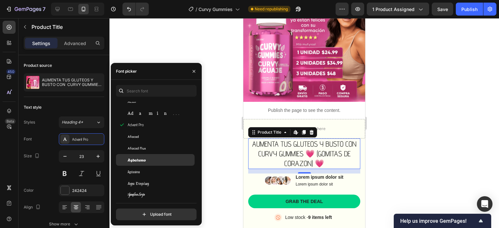
click at [143, 157] on div "Agbalumo" at bounding box center [155, 160] width 79 height 12
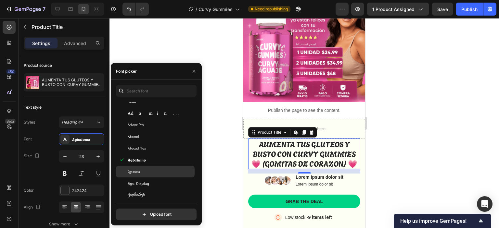
click at [140, 175] on div "Agdasima" at bounding box center [155, 172] width 79 height 12
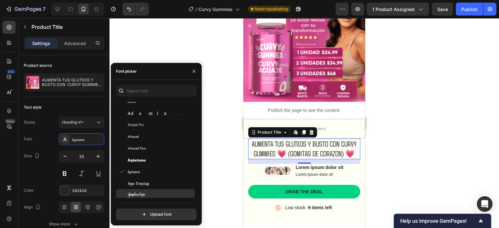
click at [139, 194] on span "Aguafina Script" at bounding box center [136, 195] width 17 height 6
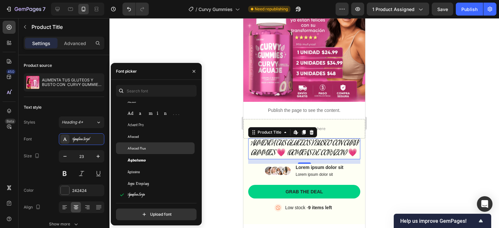
click at [146, 145] on div "Afacad Flux" at bounding box center [155, 149] width 79 height 12
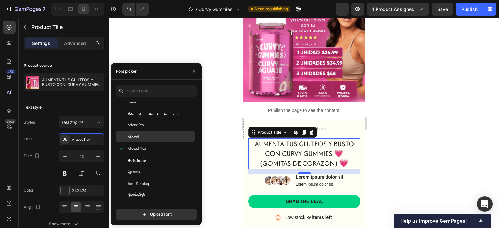
click at [144, 135] on div "Afacad" at bounding box center [161, 137] width 66 height 6
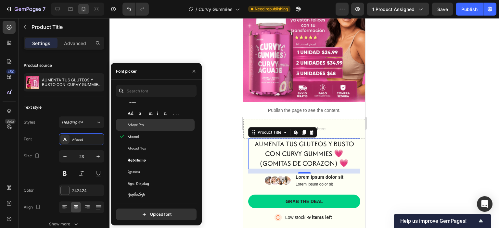
click at [144, 122] on span "Advent Pro" at bounding box center [136, 125] width 16 height 6
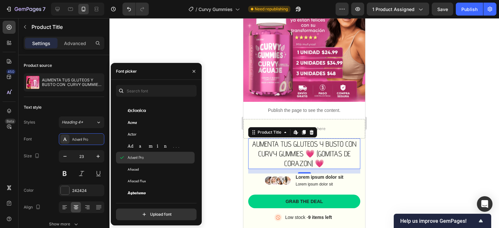
scroll to position [162, 0]
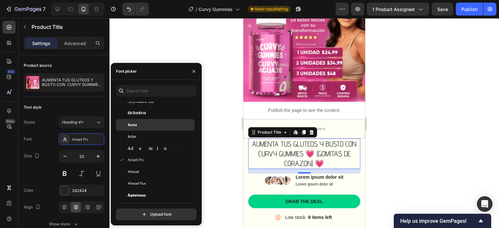
click at [144, 130] on div "Acme" at bounding box center [155, 125] width 79 height 12
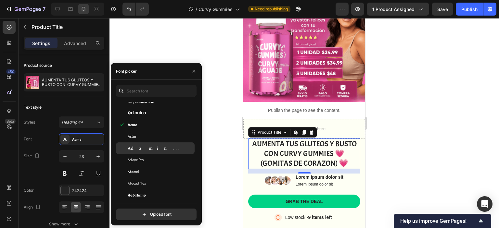
click at [139, 146] on span "Adamina" at bounding box center [155, 149] width 54 height 6
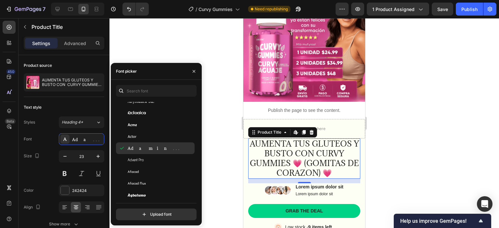
scroll to position [130, 0]
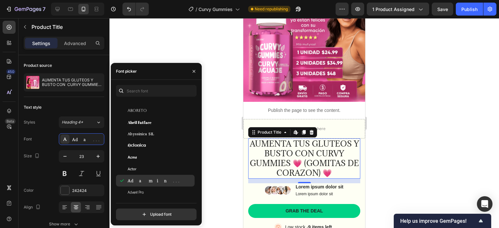
click at [139, 144] on span "Aclonica" at bounding box center [137, 146] width 18 height 6
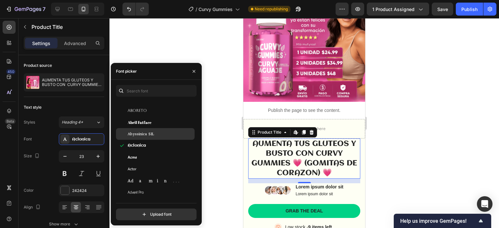
click at [142, 134] on span "Abyssinica SIL" at bounding box center [141, 134] width 26 height 6
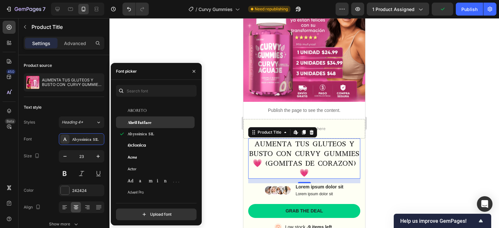
click at [143, 122] on span "Abril Fatface" at bounding box center [140, 123] width 24 height 6
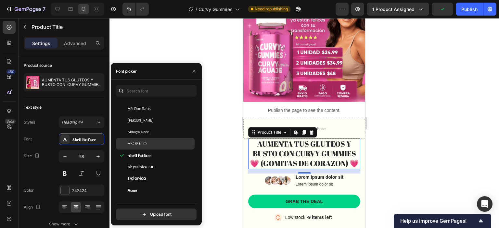
scroll to position [97, 0]
click at [140, 148] on div "Aboreto" at bounding box center [155, 144] width 79 height 12
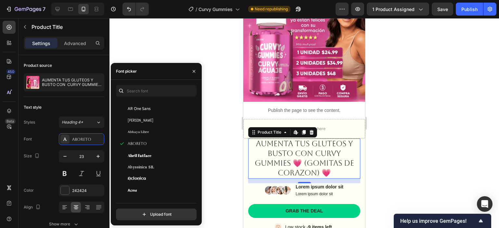
click at [208, 105] on div at bounding box center [303, 123] width 389 height 210
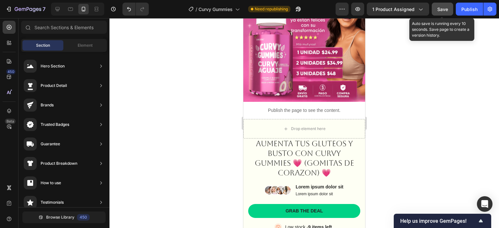
click at [452, 12] on button "Save" at bounding box center [442, 9] width 21 height 13
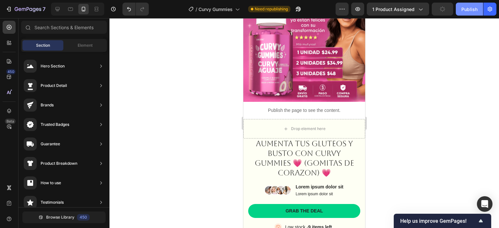
click at [462, 6] on div "Publish" at bounding box center [469, 9] width 16 height 7
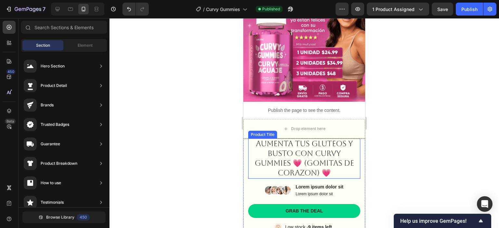
scroll to position [84, 0]
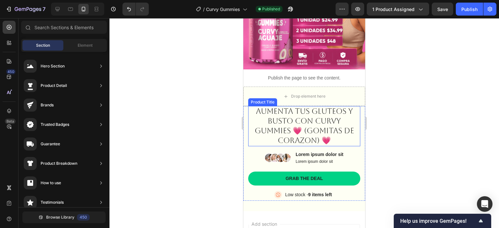
click at [309, 112] on h1 "AUMENTA TUS GLUTEOS Y BUSTO CON CURVY GUMMIES 💗 (GOMITAS DE CORAZON) 💗" at bounding box center [304, 126] width 112 height 40
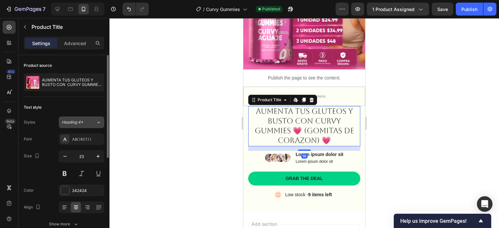
click at [81, 126] on button "Heading 4*" at bounding box center [81, 123] width 45 height 12
click at [31, 172] on div "Size 23" at bounding box center [64, 164] width 81 height 29
click at [84, 138] on div "Aboreto" at bounding box center [87, 140] width 31 height 6
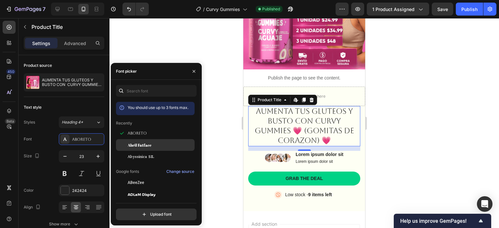
click at [150, 145] on span "Abril Fatface" at bounding box center [140, 145] width 24 height 6
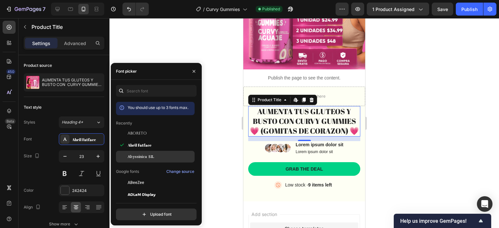
click at [150, 157] on span "Abyssinica SIL" at bounding box center [141, 157] width 26 height 6
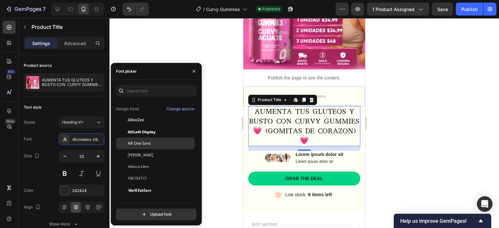
scroll to position [65, 0]
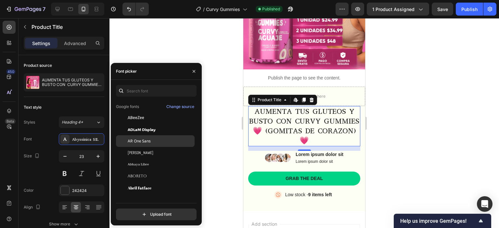
click at [153, 144] on div "AR One Sans" at bounding box center [155, 141] width 79 height 12
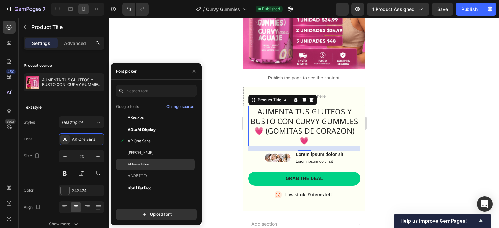
click at [155, 162] on div "Abhaya Libre" at bounding box center [155, 165] width 79 height 12
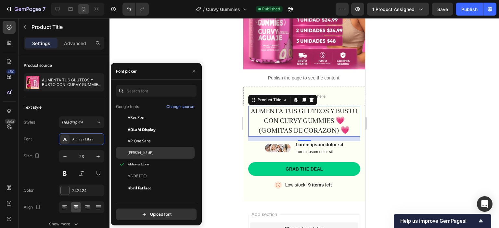
click at [156, 149] on div "[PERSON_NAME]" at bounding box center [155, 153] width 79 height 12
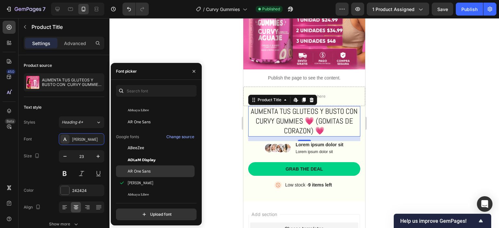
scroll to position [0, 0]
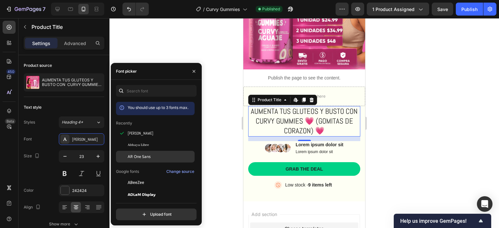
click at [159, 155] on div "AR One Sans" at bounding box center [161, 157] width 66 height 6
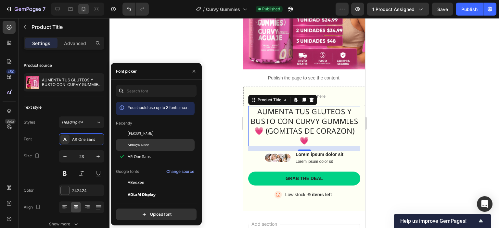
click at [157, 146] on div "Abhaya Libre" at bounding box center [161, 145] width 66 height 6
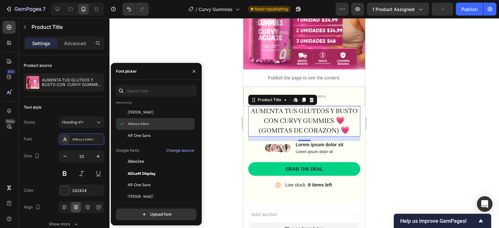
scroll to position [32, 0]
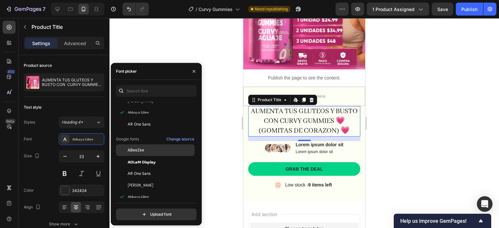
click at [161, 150] on div "ABeeZee" at bounding box center [161, 150] width 66 height 6
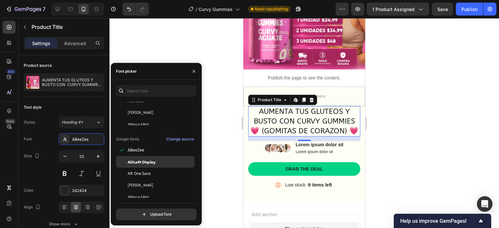
click at [161, 164] on div "ADLaM Display" at bounding box center [161, 162] width 66 height 6
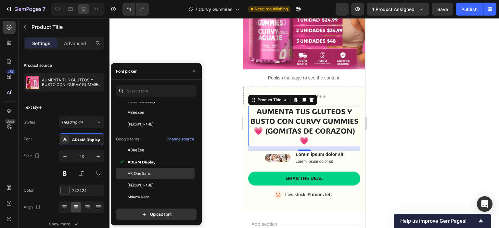
click at [158, 175] on div "AR One Sans" at bounding box center [161, 174] width 66 height 6
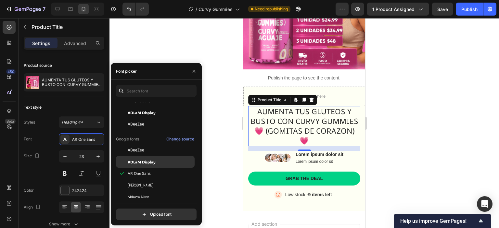
scroll to position [65, 0]
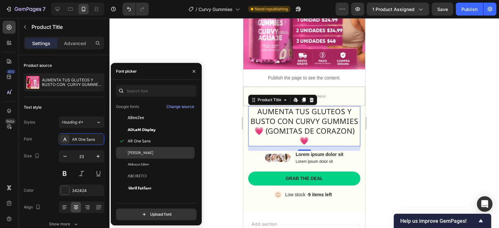
click at [151, 149] on div "[PERSON_NAME]" at bounding box center [155, 153] width 79 height 12
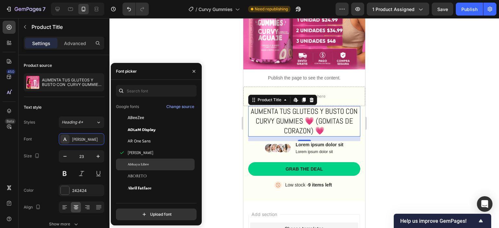
click at [153, 166] on div "Abhaya Libre" at bounding box center [161, 165] width 66 height 6
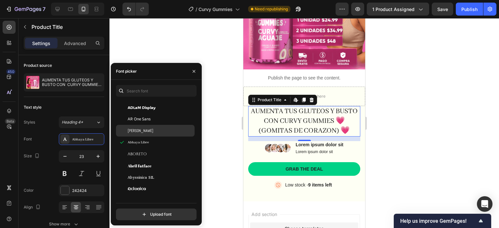
scroll to position [97, 0]
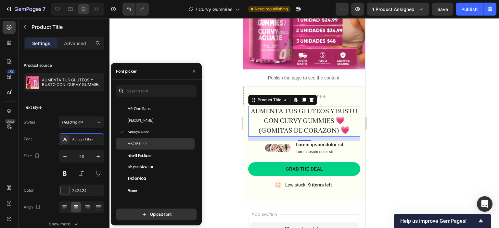
click at [151, 146] on div "Aboreto" at bounding box center [161, 144] width 66 height 6
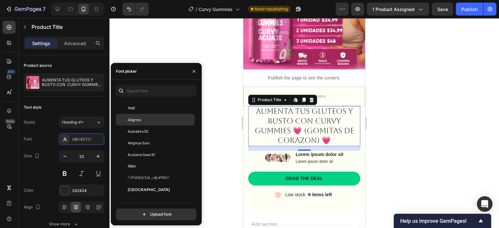
scroll to position [455, 0]
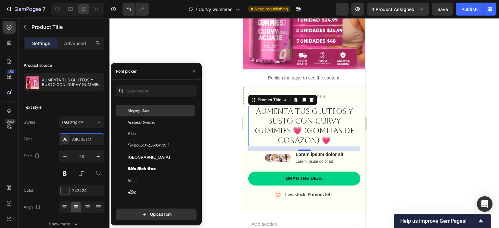
click at [149, 114] on div "Alegreya Sans" at bounding box center [155, 111] width 79 height 12
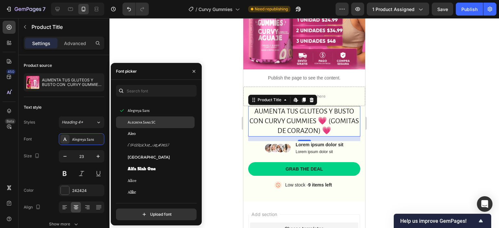
click at [149, 122] on span "Alegreya Sans SC" at bounding box center [142, 123] width 28 height 6
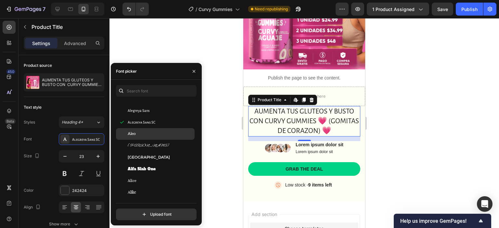
click at [145, 137] on div "Aleo" at bounding box center [161, 134] width 66 height 6
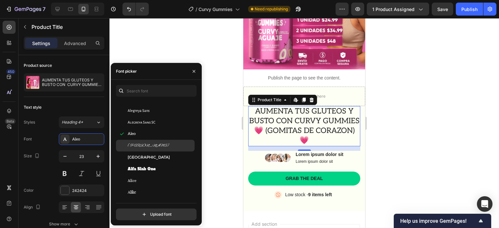
click at [145, 145] on span "Alex Brush" at bounding box center [149, 146] width 42 height 6
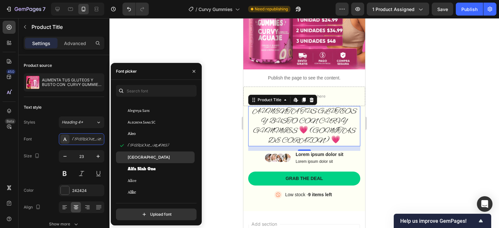
click at [146, 159] on span "Alexandria" at bounding box center [149, 158] width 42 height 6
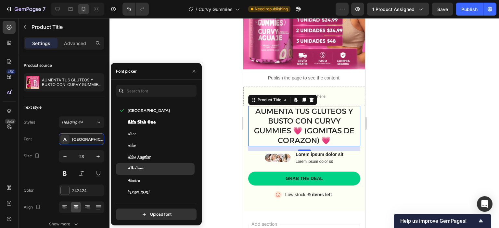
scroll to position [520, 0]
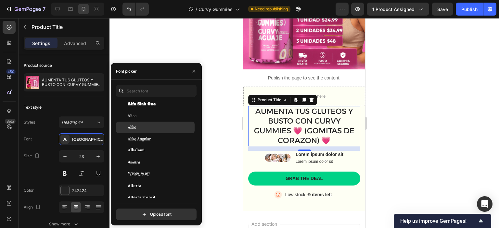
click at [151, 125] on div "Alike" at bounding box center [161, 128] width 66 height 6
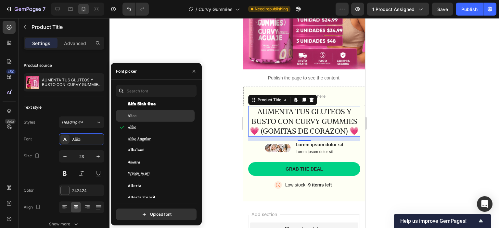
click at [147, 118] on div "Alice" at bounding box center [161, 116] width 66 height 6
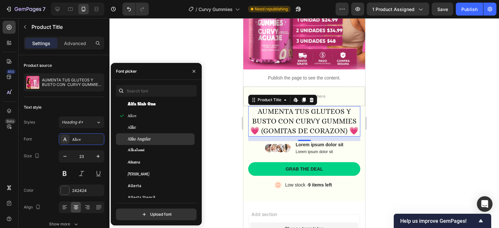
click at [148, 142] on span "Alike Angular" at bounding box center [139, 139] width 23 height 6
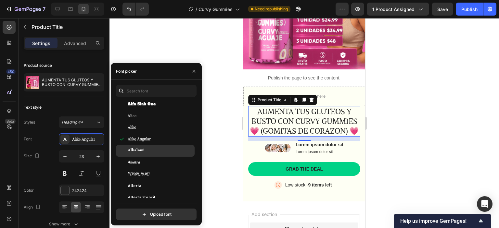
click at [149, 154] on div "Alkalami" at bounding box center [155, 151] width 79 height 12
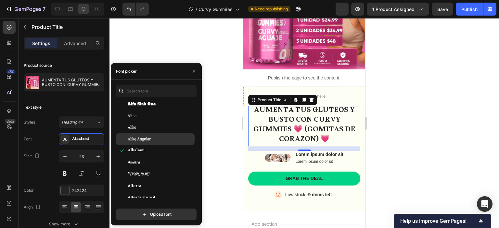
click at [152, 138] on div "Alike Angular" at bounding box center [161, 139] width 66 height 6
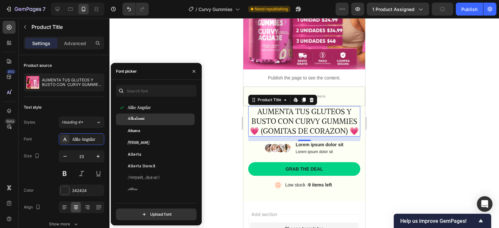
scroll to position [552, 0]
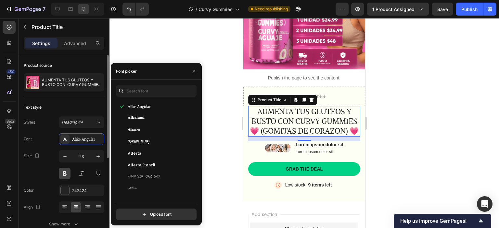
click at [69, 174] on button at bounding box center [65, 174] width 12 height 12
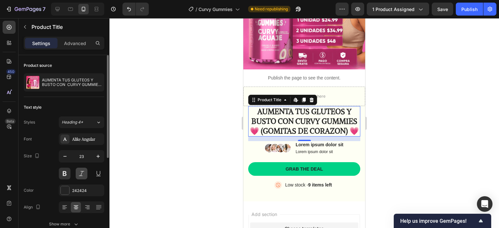
click at [85, 172] on button at bounding box center [82, 174] width 12 height 12
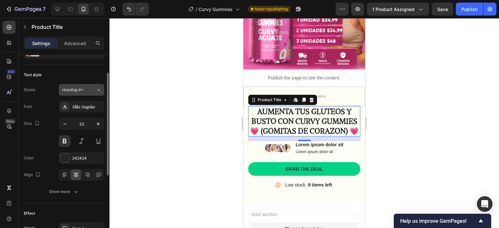
click at [89, 93] on button "Heading 4*" at bounding box center [81, 90] width 45 height 12
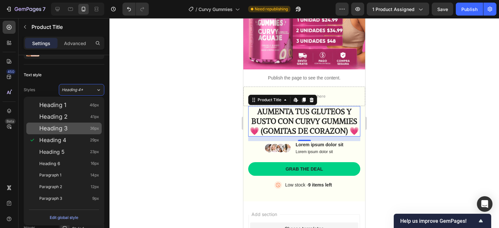
click at [66, 128] on span "Heading 3" at bounding box center [53, 128] width 28 height 6
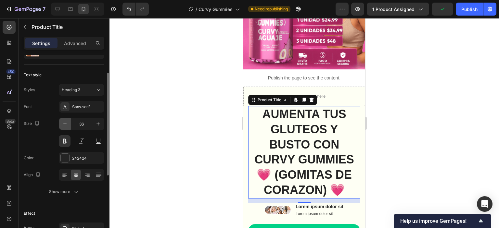
click at [66, 126] on icon "button" at bounding box center [65, 124] width 6 height 6
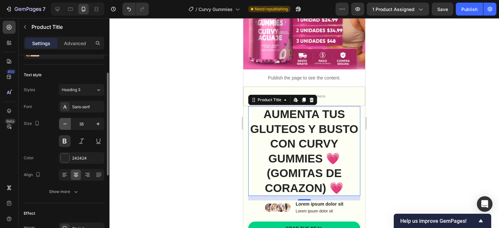
click at [66, 126] on icon "button" at bounding box center [65, 124] width 6 height 6
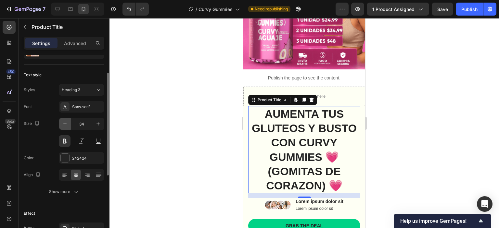
click at [66, 126] on icon "button" at bounding box center [65, 124] width 6 height 6
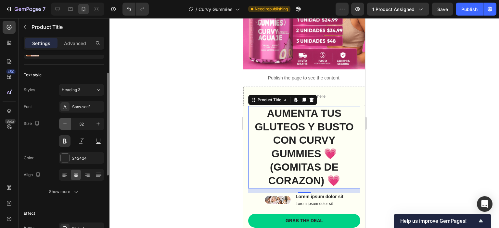
click at [66, 126] on icon "button" at bounding box center [65, 124] width 6 height 6
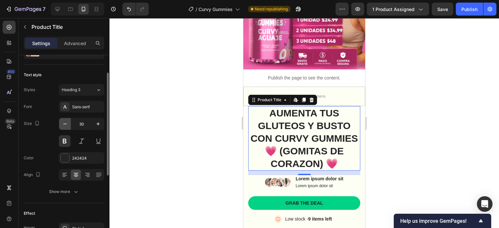
click at [66, 126] on icon "button" at bounding box center [65, 124] width 6 height 6
click at [67, 126] on icon "button" at bounding box center [65, 124] width 6 height 6
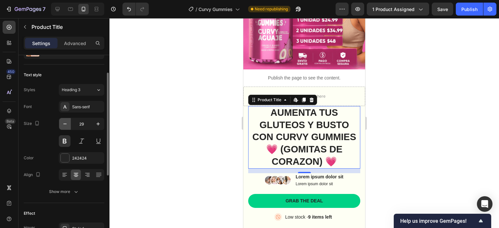
click at [67, 126] on icon "button" at bounding box center [65, 124] width 6 height 6
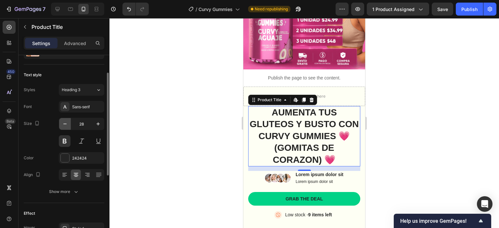
click at [67, 126] on icon "button" at bounding box center [65, 124] width 6 height 6
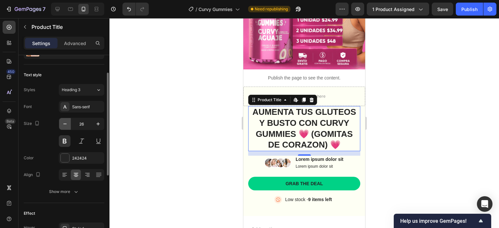
click at [68, 126] on icon "button" at bounding box center [65, 124] width 6 height 6
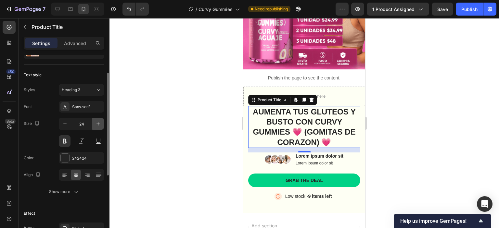
click at [96, 126] on icon "button" at bounding box center [98, 124] width 6 height 6
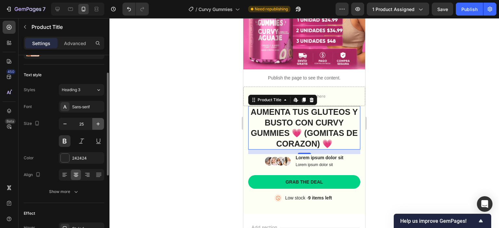
click at [96, 126] on icon "button" at bounding box center [98, 124] width 6 height 6
type input "26"
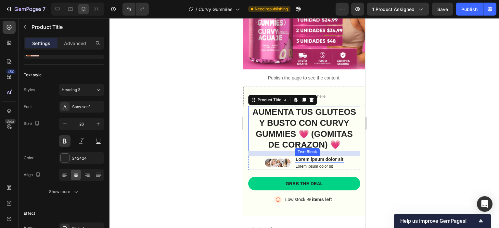
click at [326, 157] on p "Lorem ipsum dolor sit" at bounding box center [320, 160] width 48 height 6
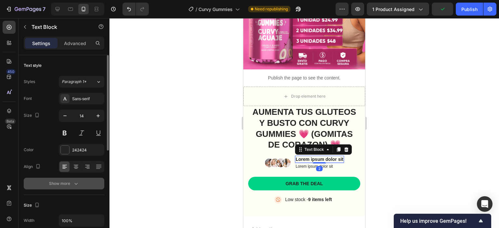
scroll to position [65, 0]
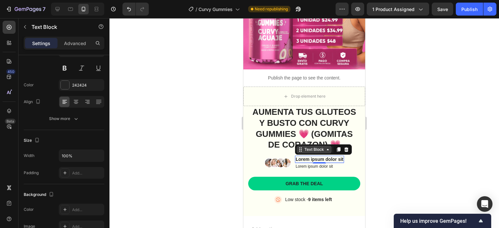
click at [317, 147] on div "Text Block" at bounding box center [314, 150] width 22 height 6
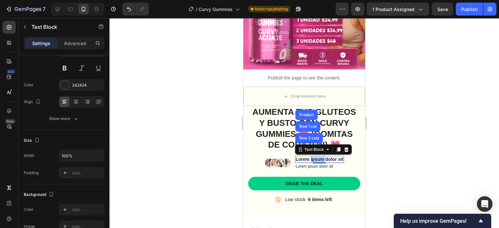
click at [311, 157] on p "Lorem ipsum dolor sit" at bounding box center [320, 160] width 48 height 6
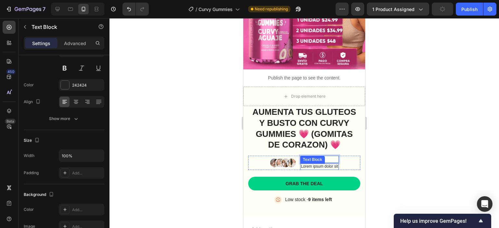
click at [329, 164] on p "Lorem ipsum dolor sit" at bounding box center [319, 166] width 37 height 5
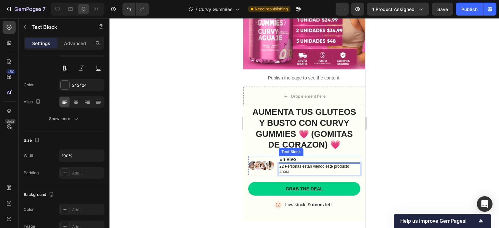
click at [292, 157] on p "En Vivo" at bounding box center [319, 160] width 80 height 6
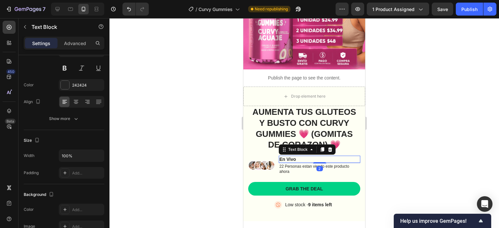
click at [292, 157] on p "En Vivo" at bounding box center [319, 160] width 80 height 6
click at [393, 140] on div at bounding box center [303, 123] width 389 height 210
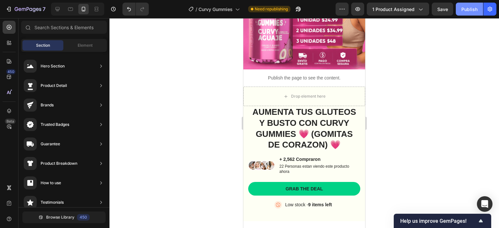
click at [472, 12] on div "Publish" at bounding box center [469, 9] width 16 height 7
